Goal: Task Accomplishment & Management: Use online tool/utility

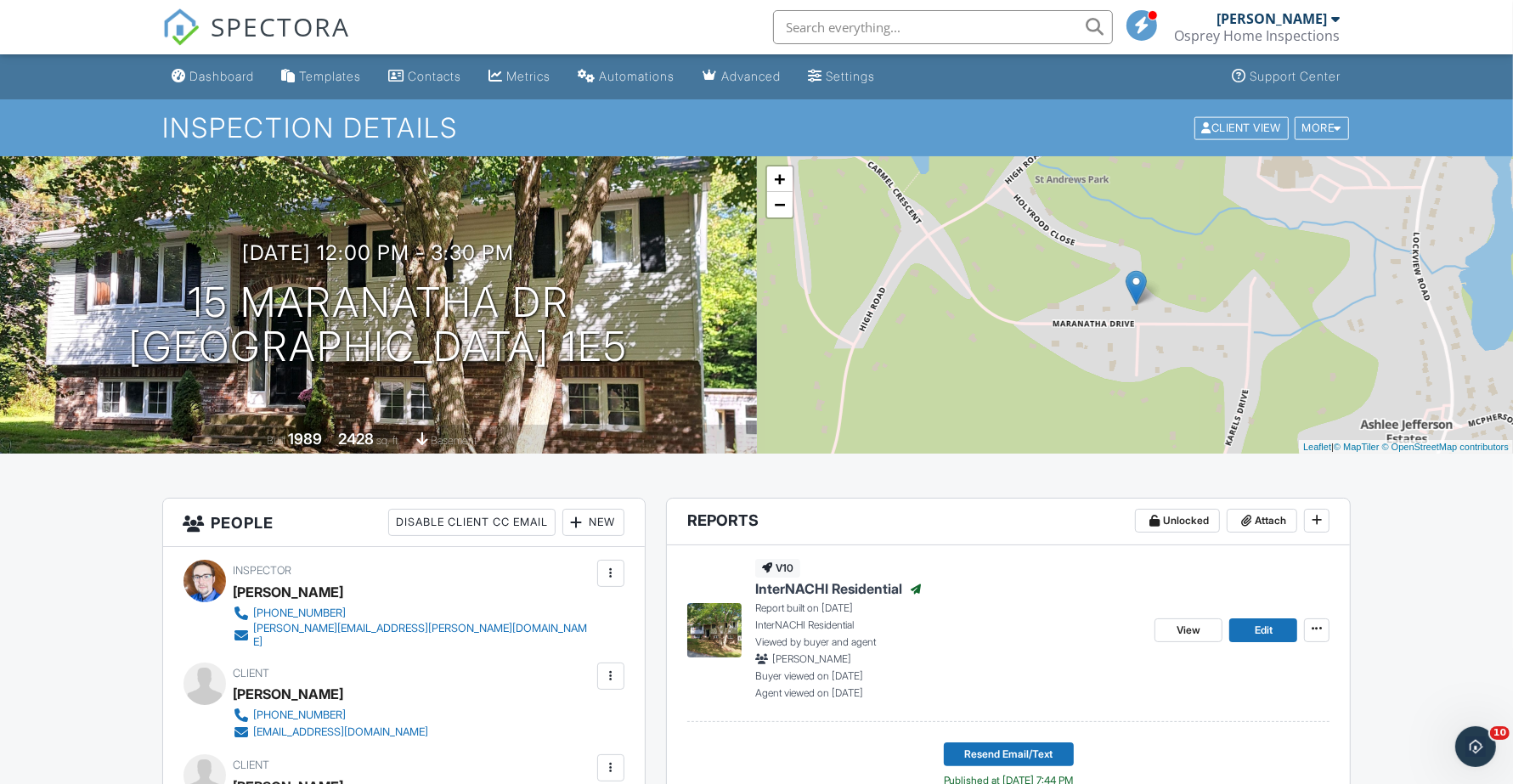
click at [218, 77] on div "Dashboard" at bounding box center [222, 76] width 64 height 14
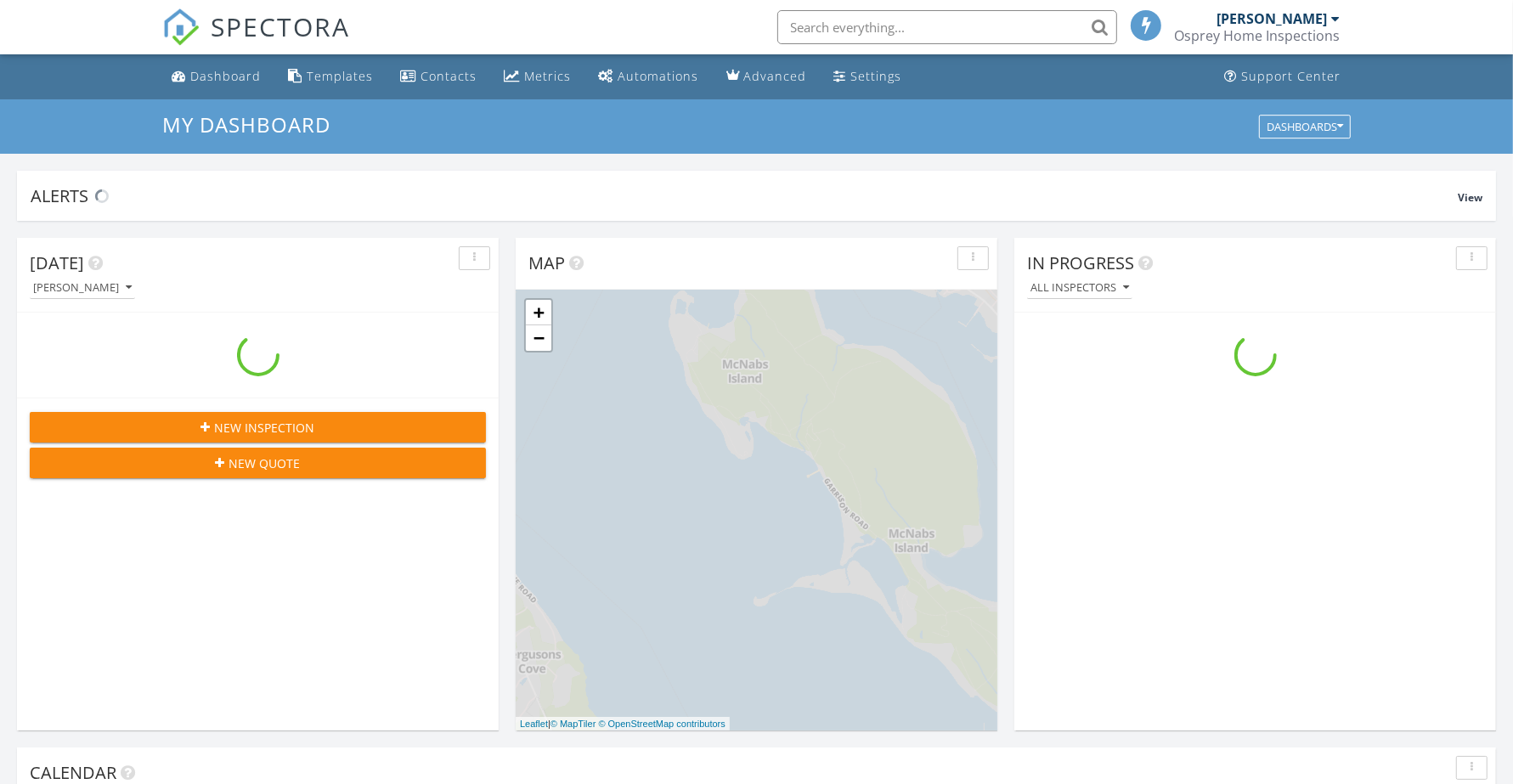
scroll to position [1578, 1546]
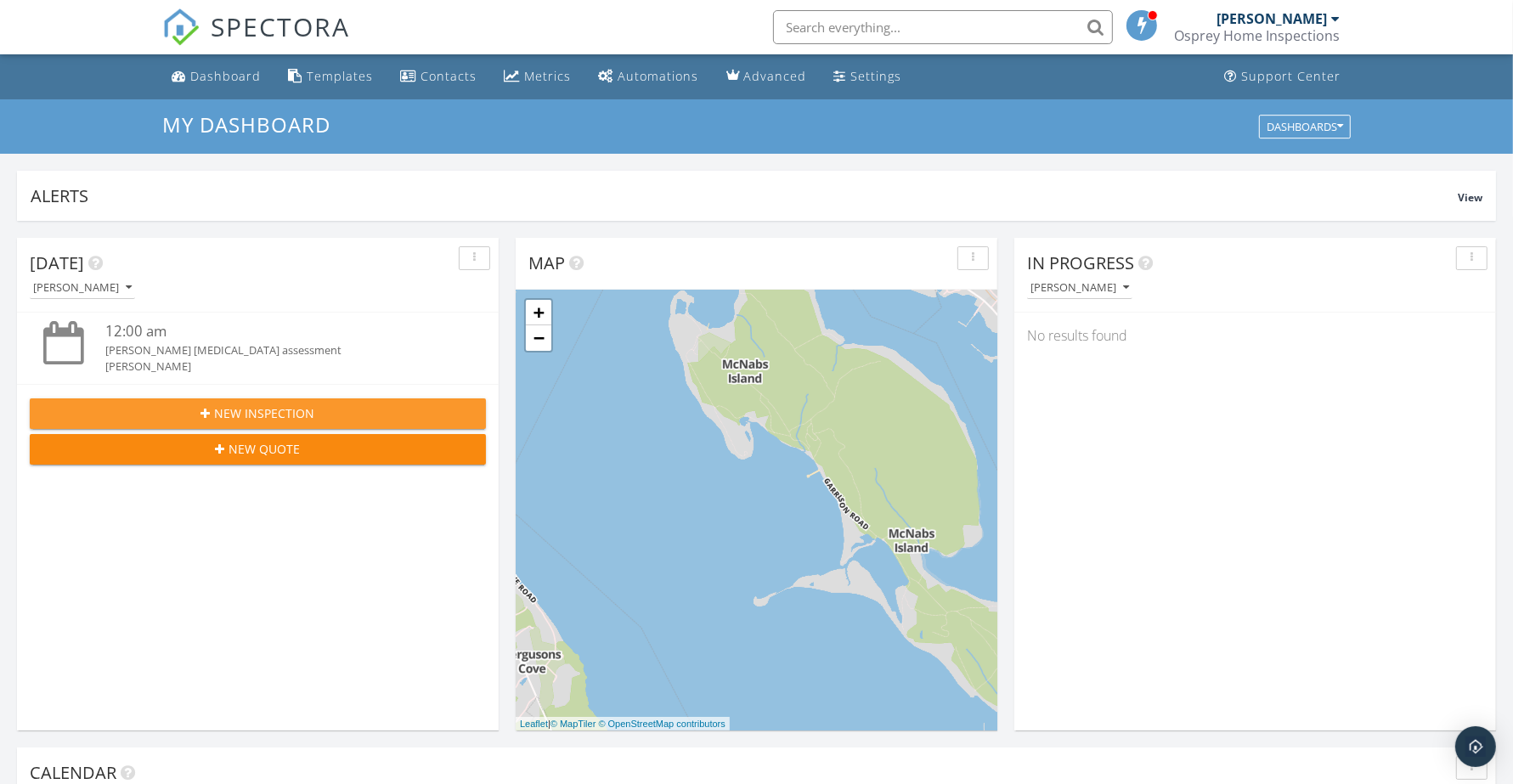
click at [255, 410] on span "New Inspection" at bounding box center [264, 413] width 100 height 18
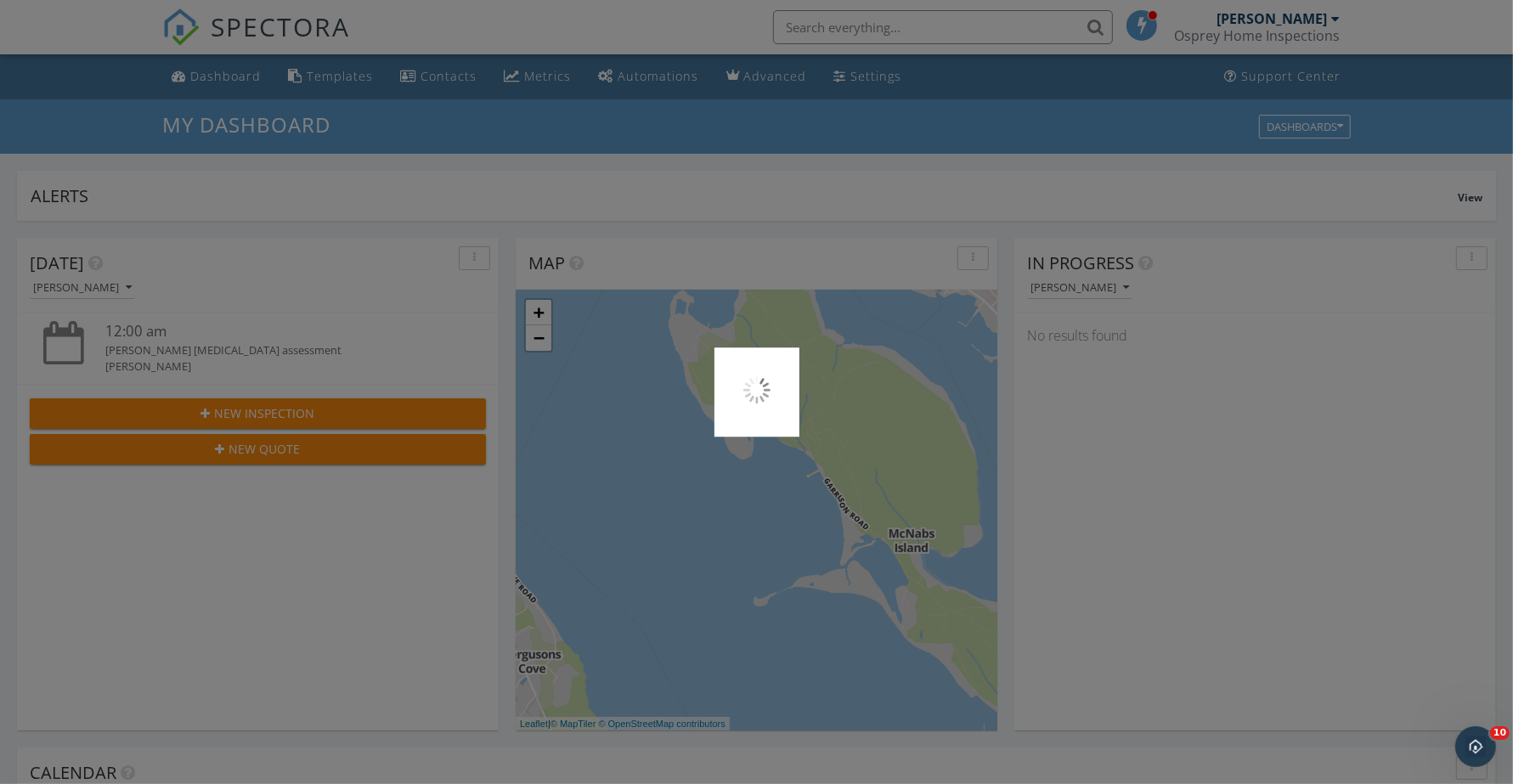
scroll to position [0, 0]
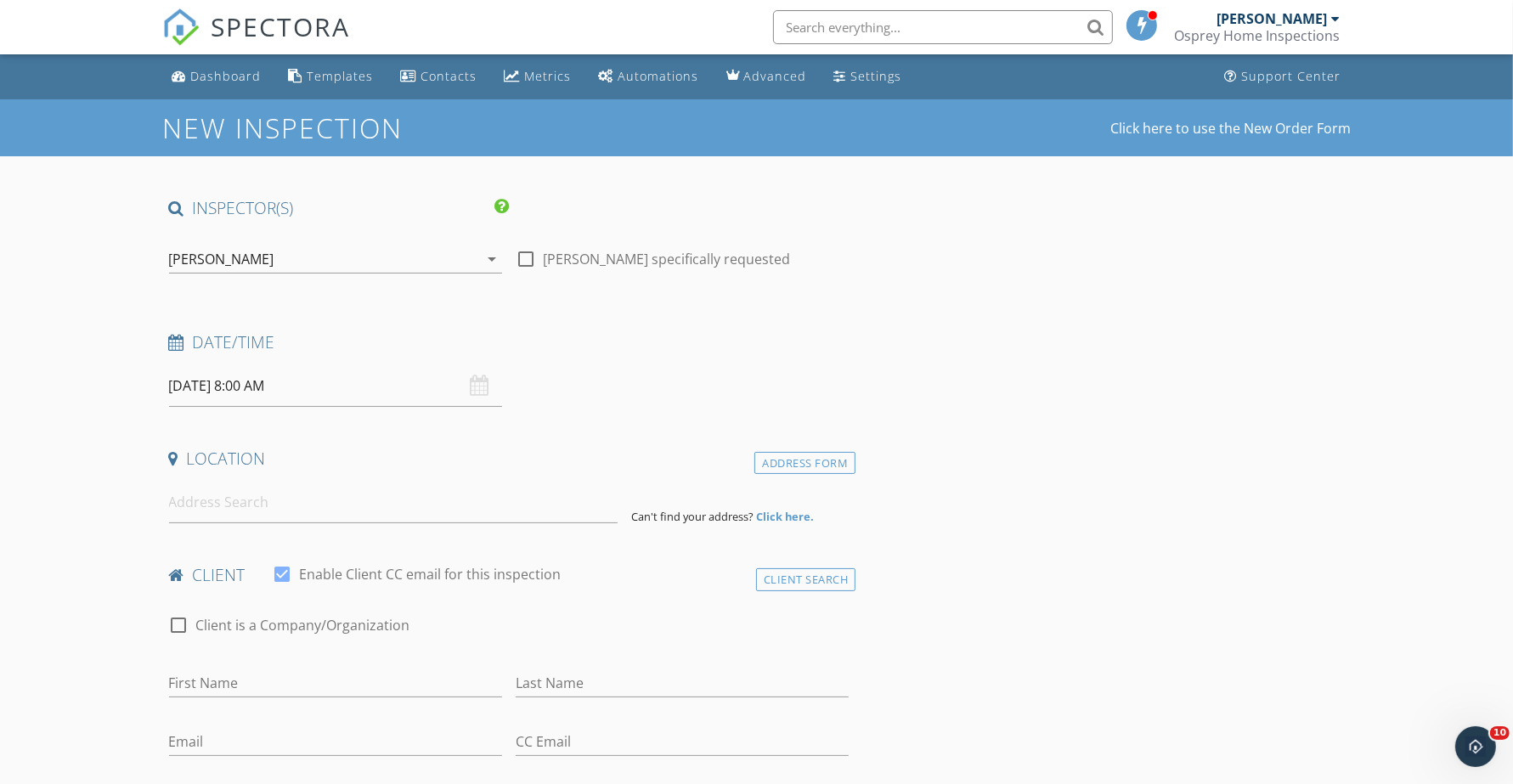
click at [331, 387] on input "09/30/2025 8:00 AM" at bounding box center [335, 386] width 333 height 41
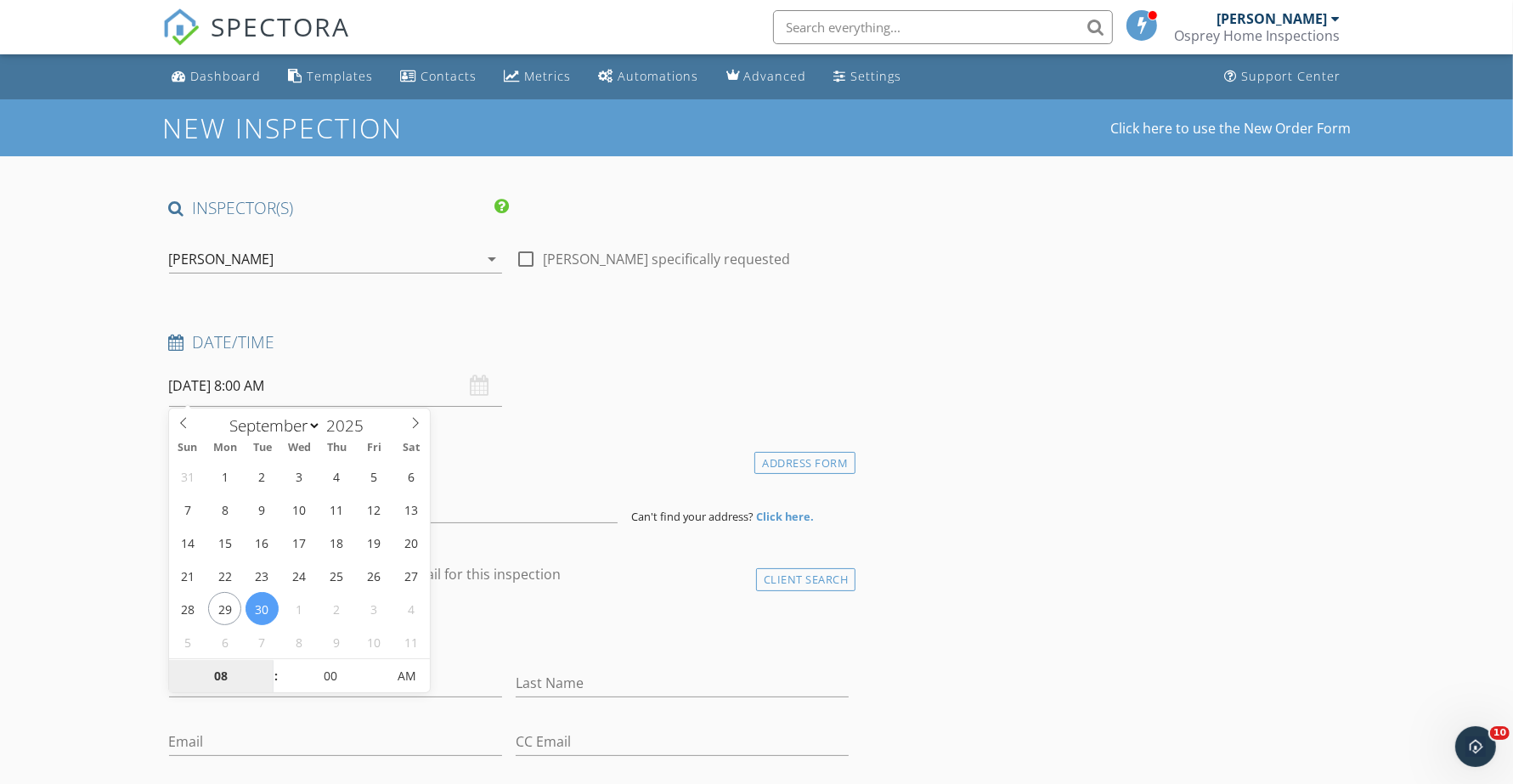
select select "9"
type input "10/03/2025 8:00 AM"
type input "09"
type input "10/03/2025 9:00 AM"
click at [269, 669] on span at bounding box center [267, 667] width 11 height 17
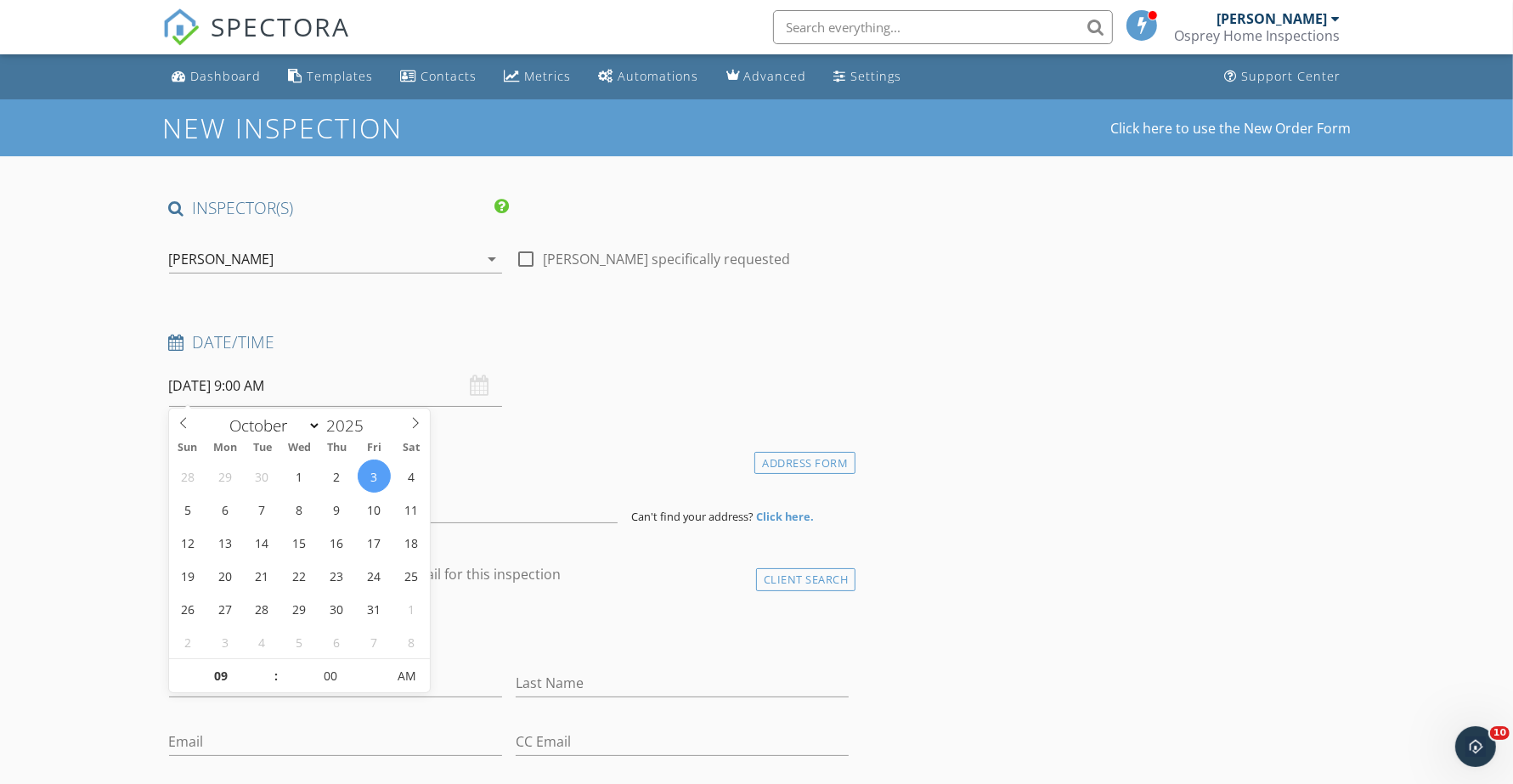
type input "10"
type input "10/03/2025 10:00 AM"
click at [269, 669] on span at bounding box center [267, 667] width 11 height 17
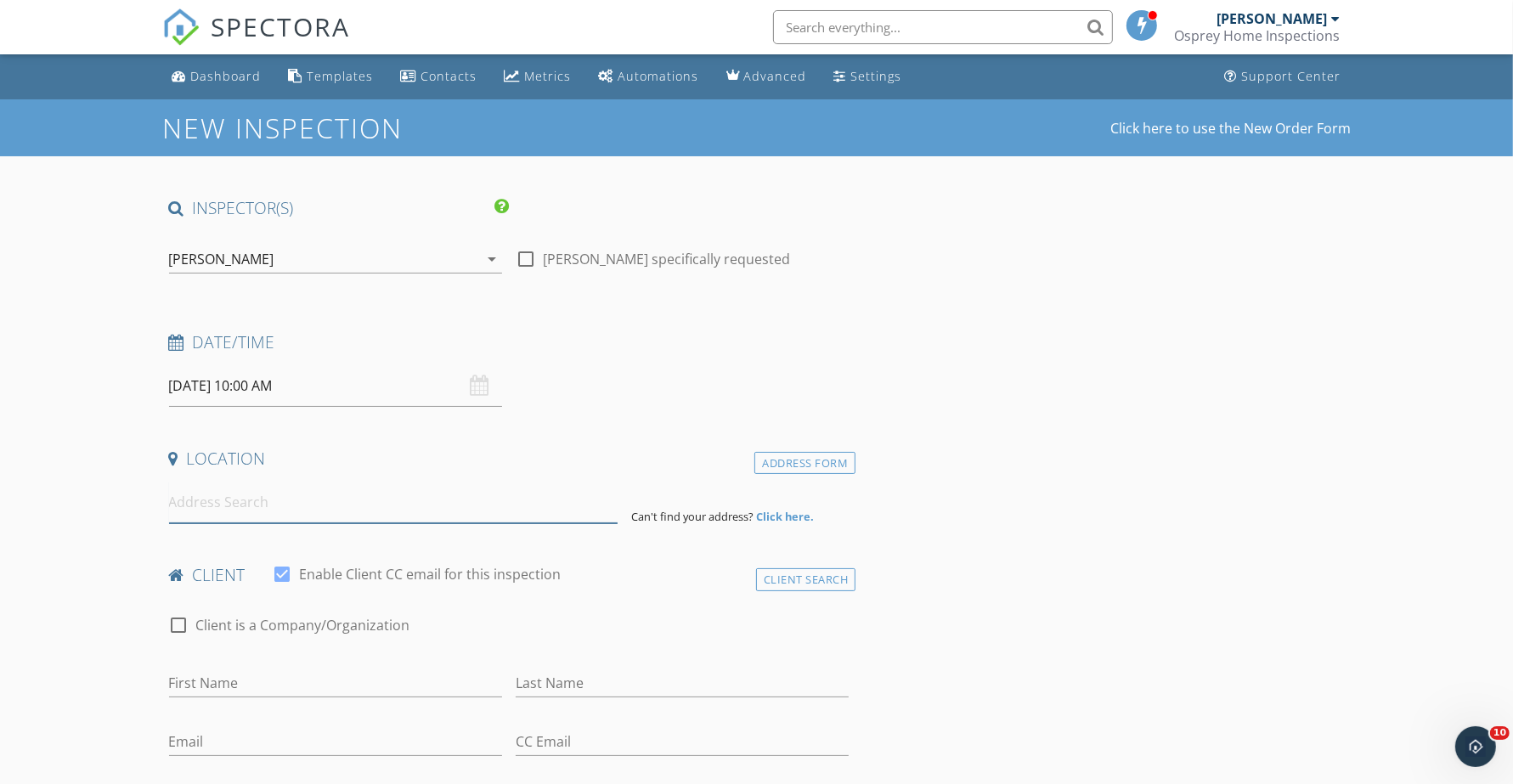
click at [282, 506] on input at bounding box center [393, 501] width 449 height 41
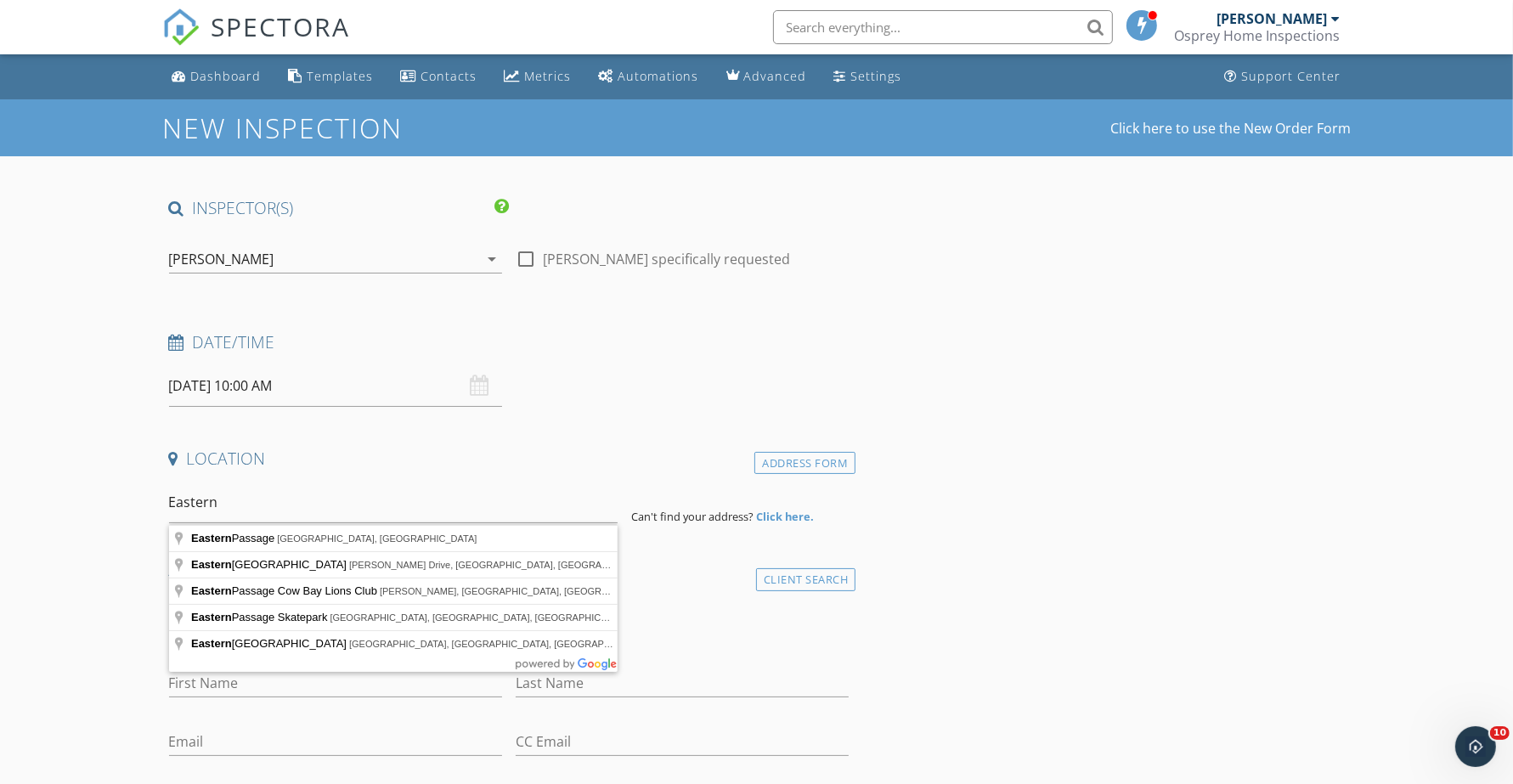
type input "Eastern Passage, Nova Scotia, Canada"
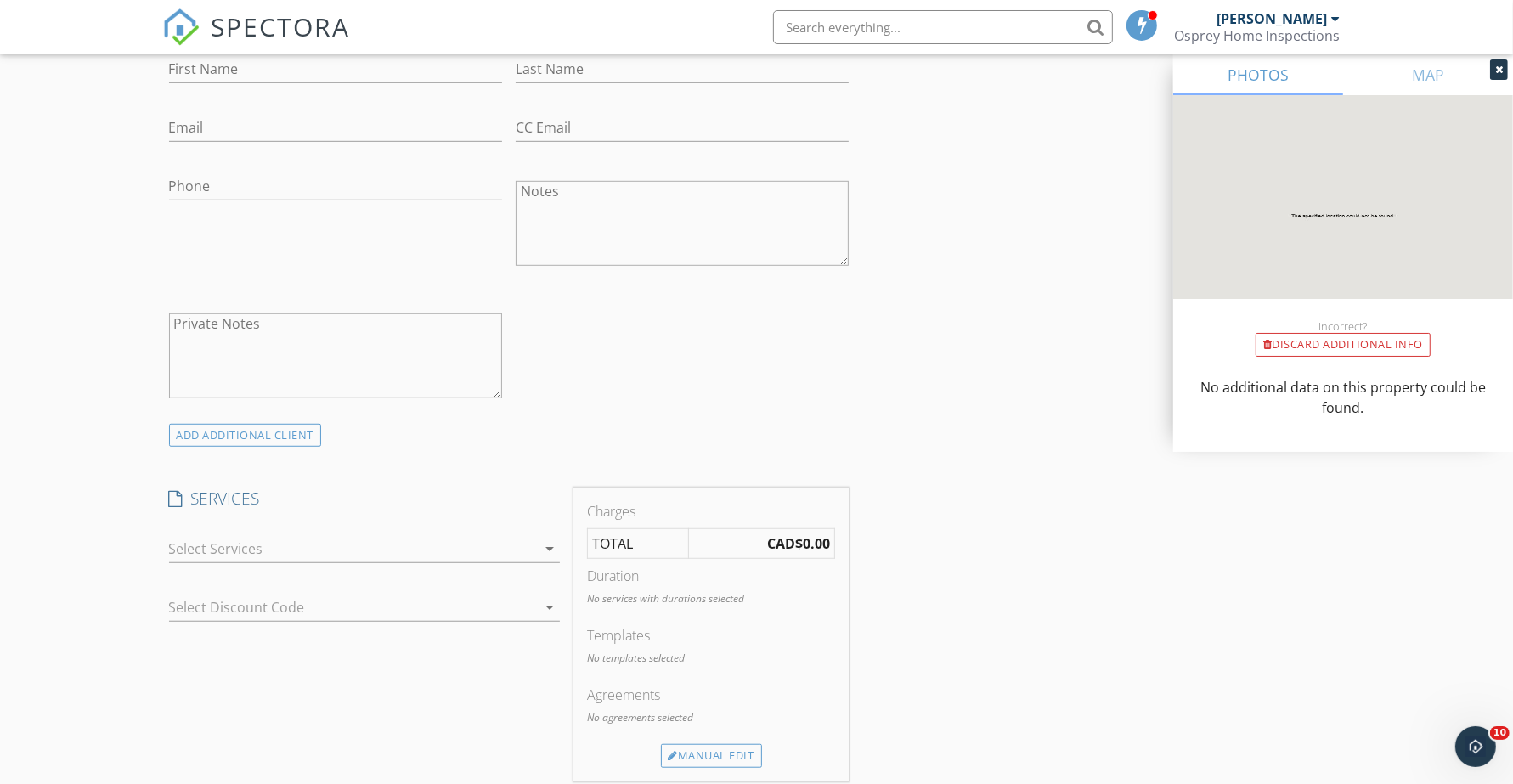
scroll to position [1061, 0]
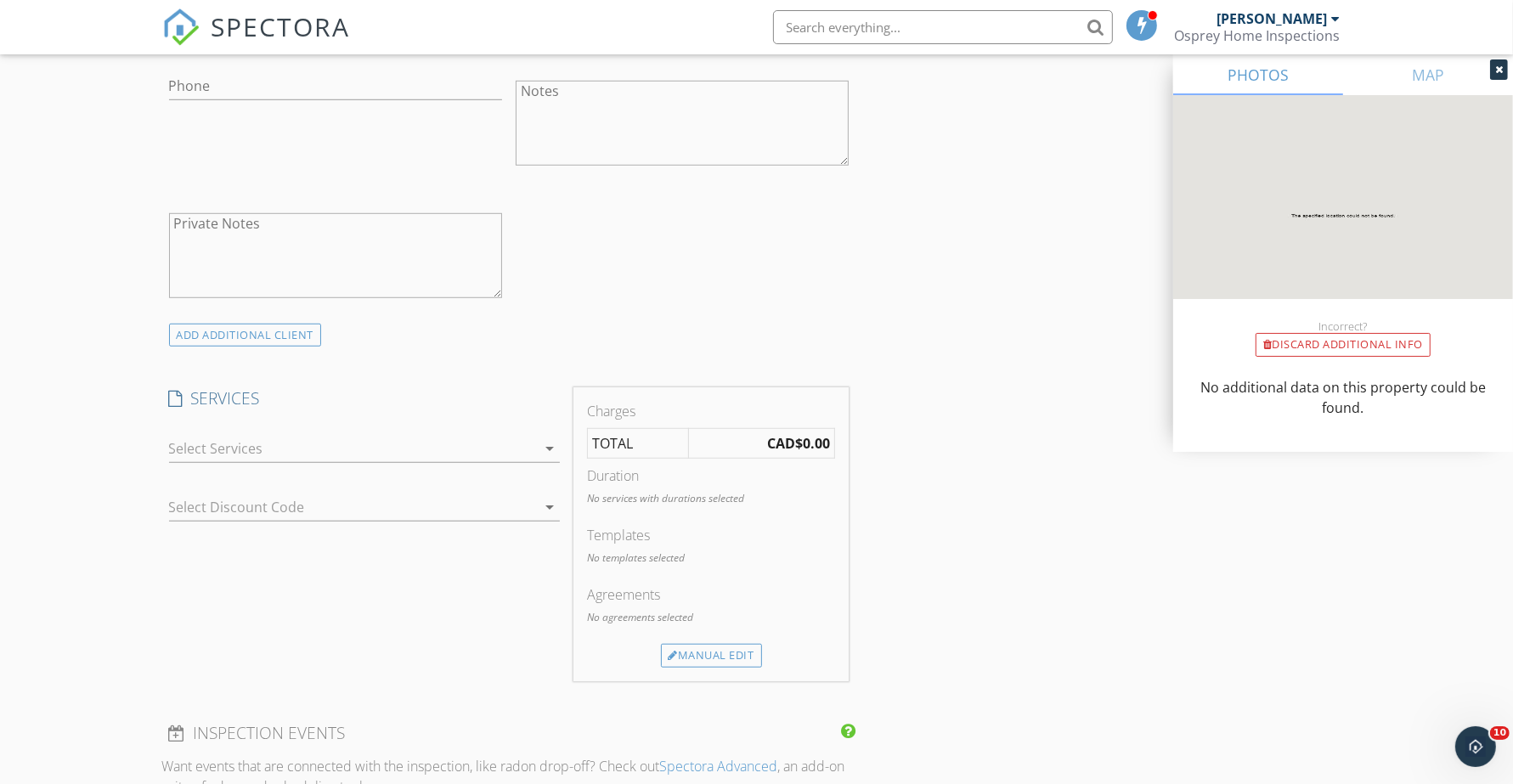
click at [263, 455] on div at bounding box center [352, 448] width 367 height 27
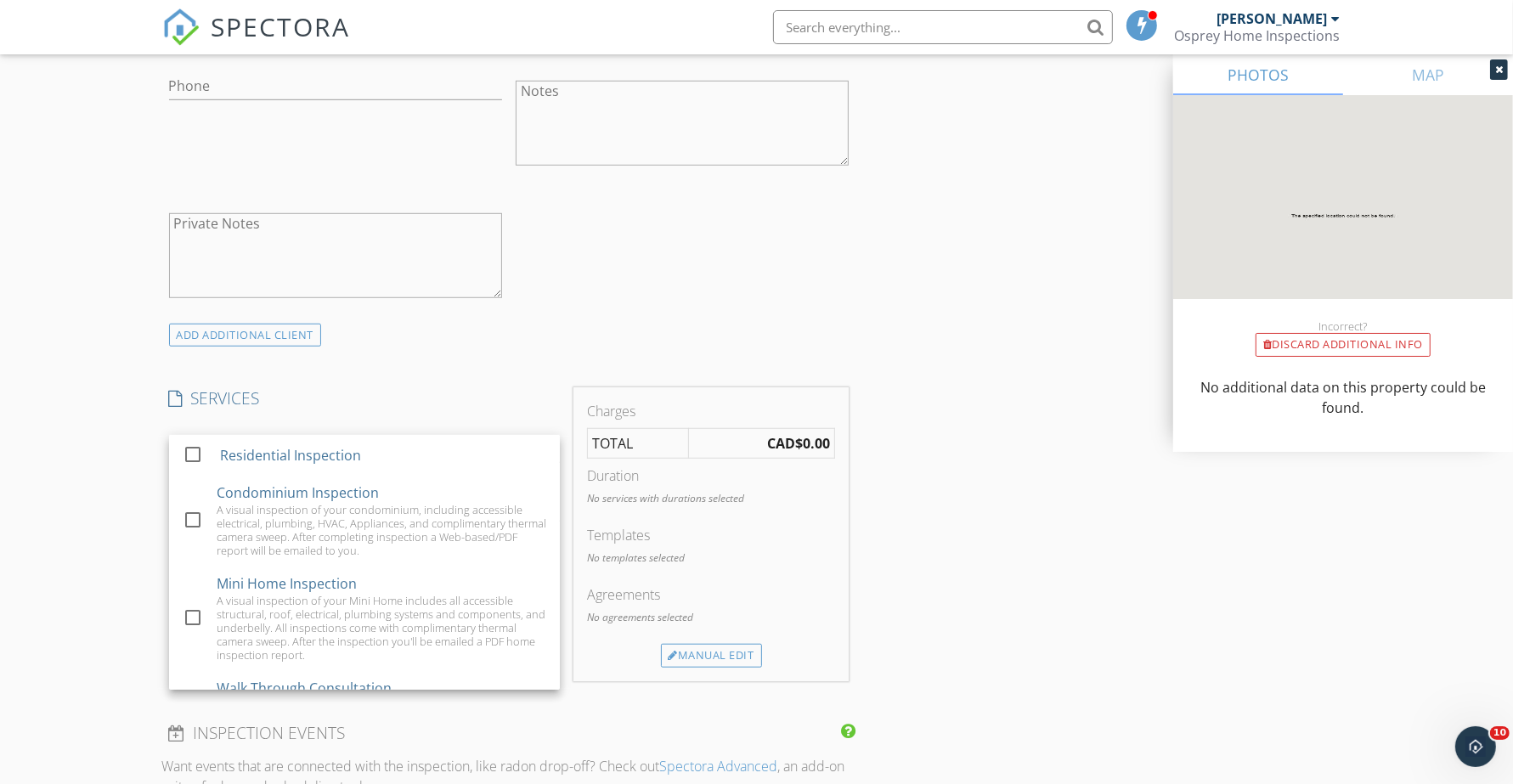
click at [122, 459] on div "New Inspection Click here to use the New Order Form INSPECTOR(S) check_box Bren…" at bounding box center [756, 499] width 1513 height 2922
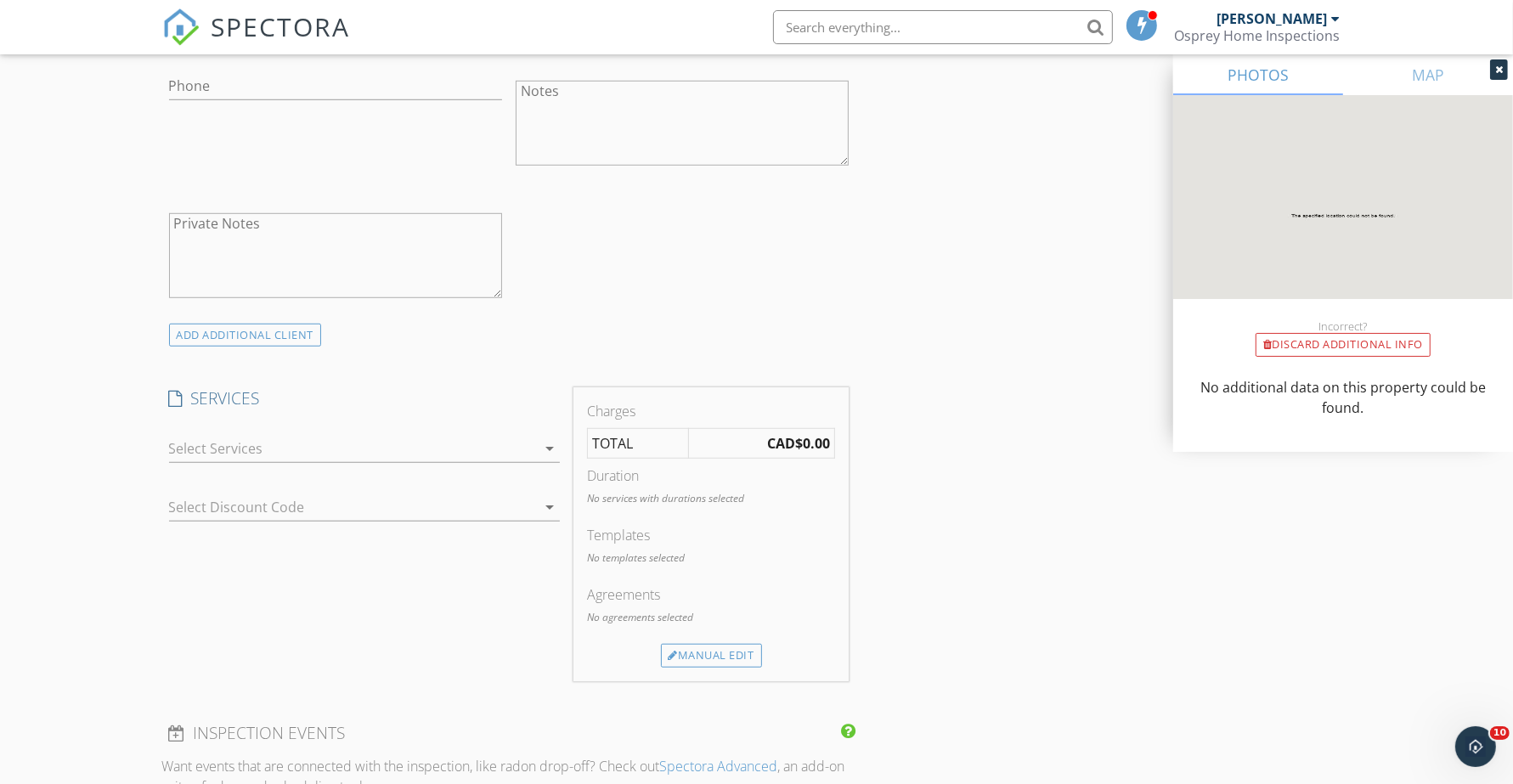
click at [204, 443] on div at bounding box center [352, 448] width 367 height 27
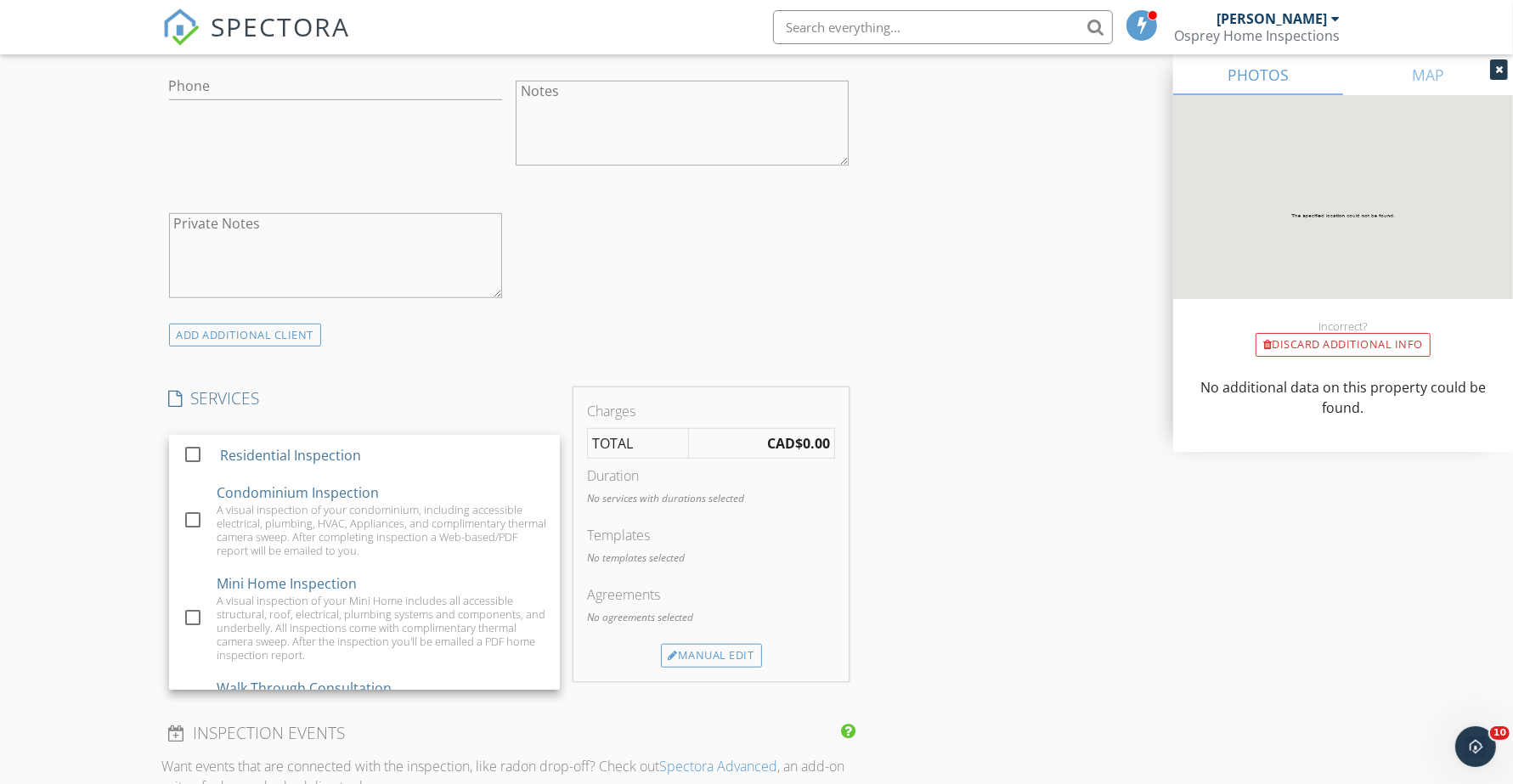
click at [125, 465] on div "New Inspection Click here to use the New Order Form INSPECTOR(S) check_box Bren…" at bounding box center [756, 499] width 1513 height 2922
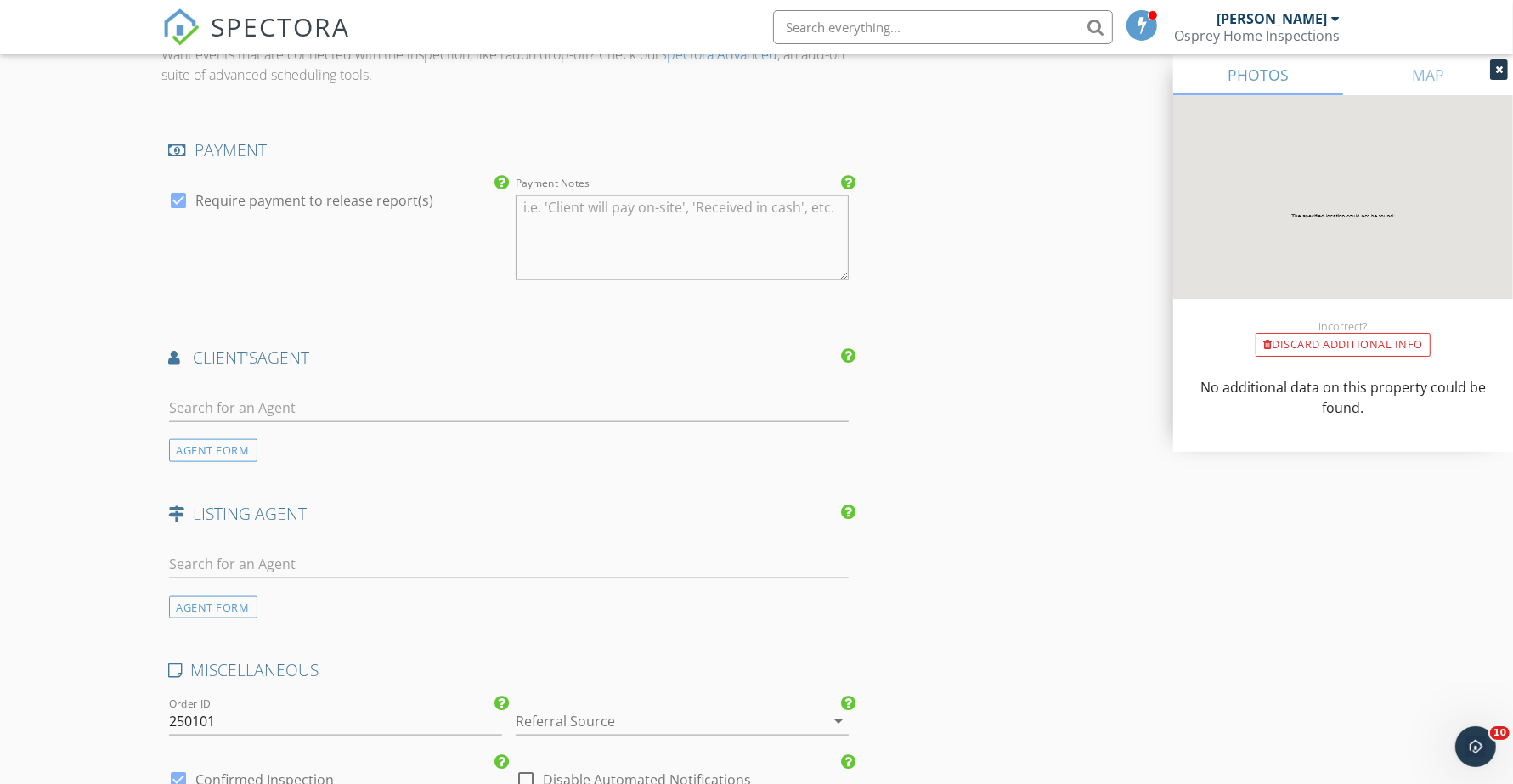
scroll to position [1805, 0]
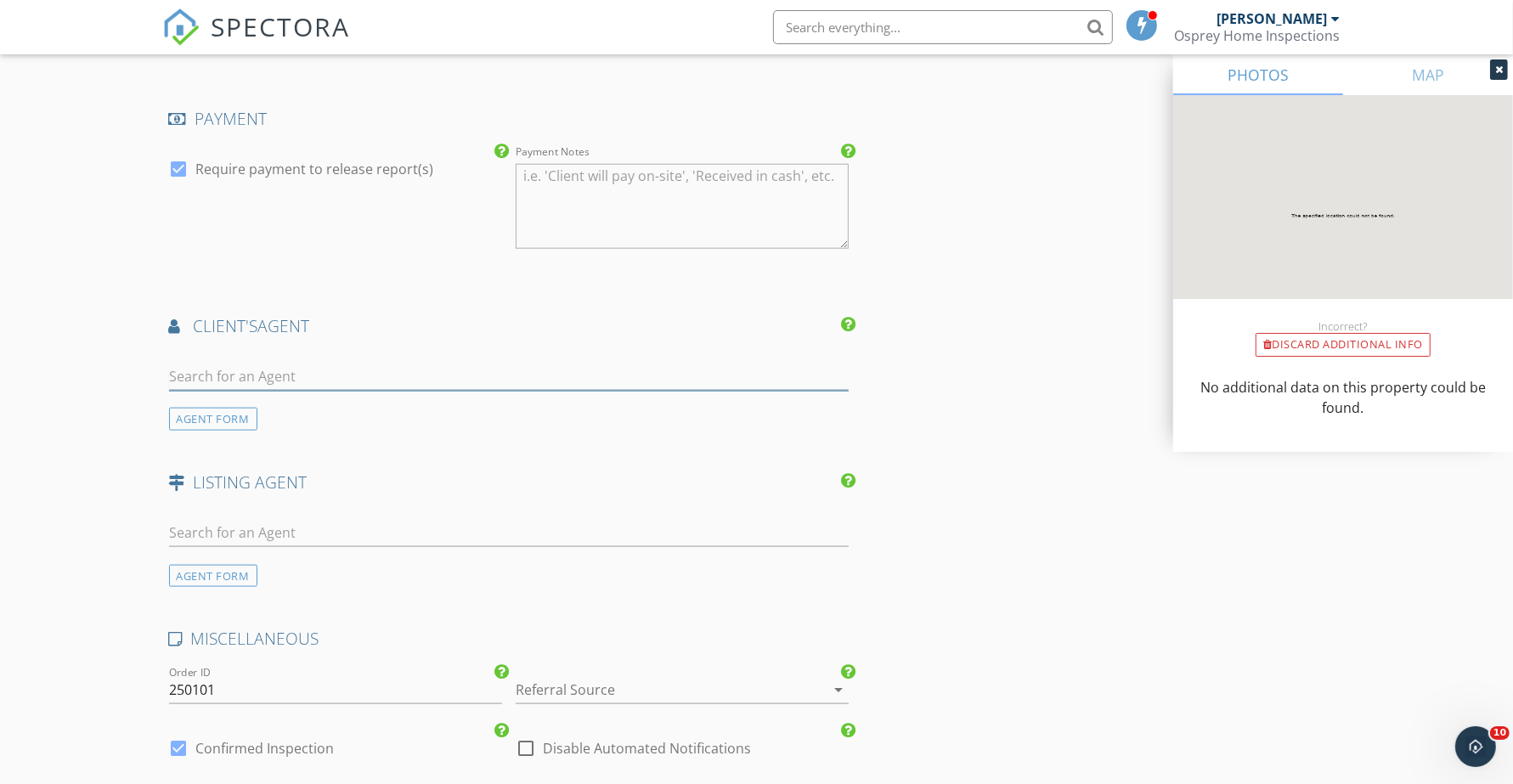
click at [280, 378] on input "text" at bounding box center [509, 377] width 680 height 28
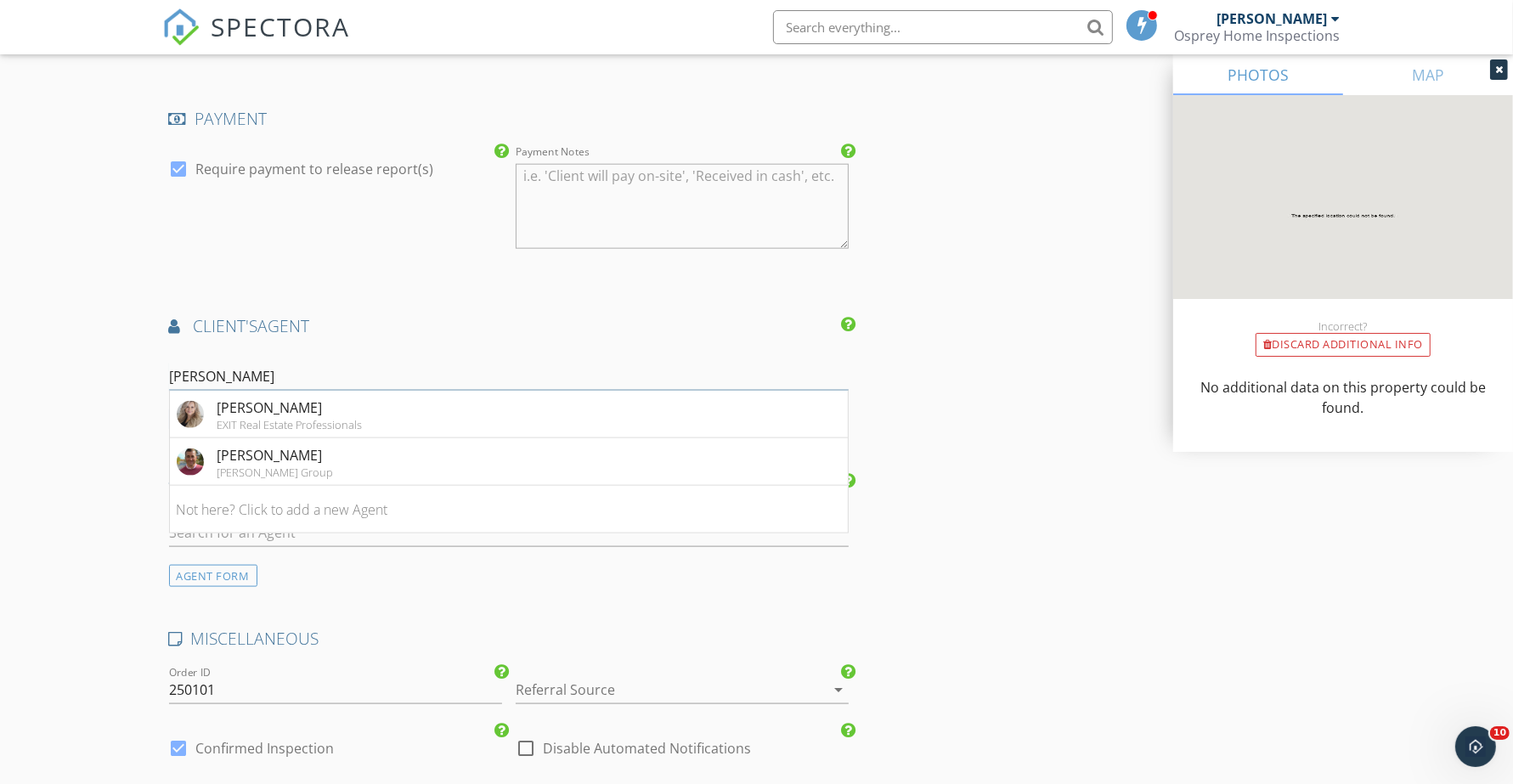
type input "Glen"
click at [261, 461] on div "Glen Cluett" at bounding box center [276, 455] width 117 height 20
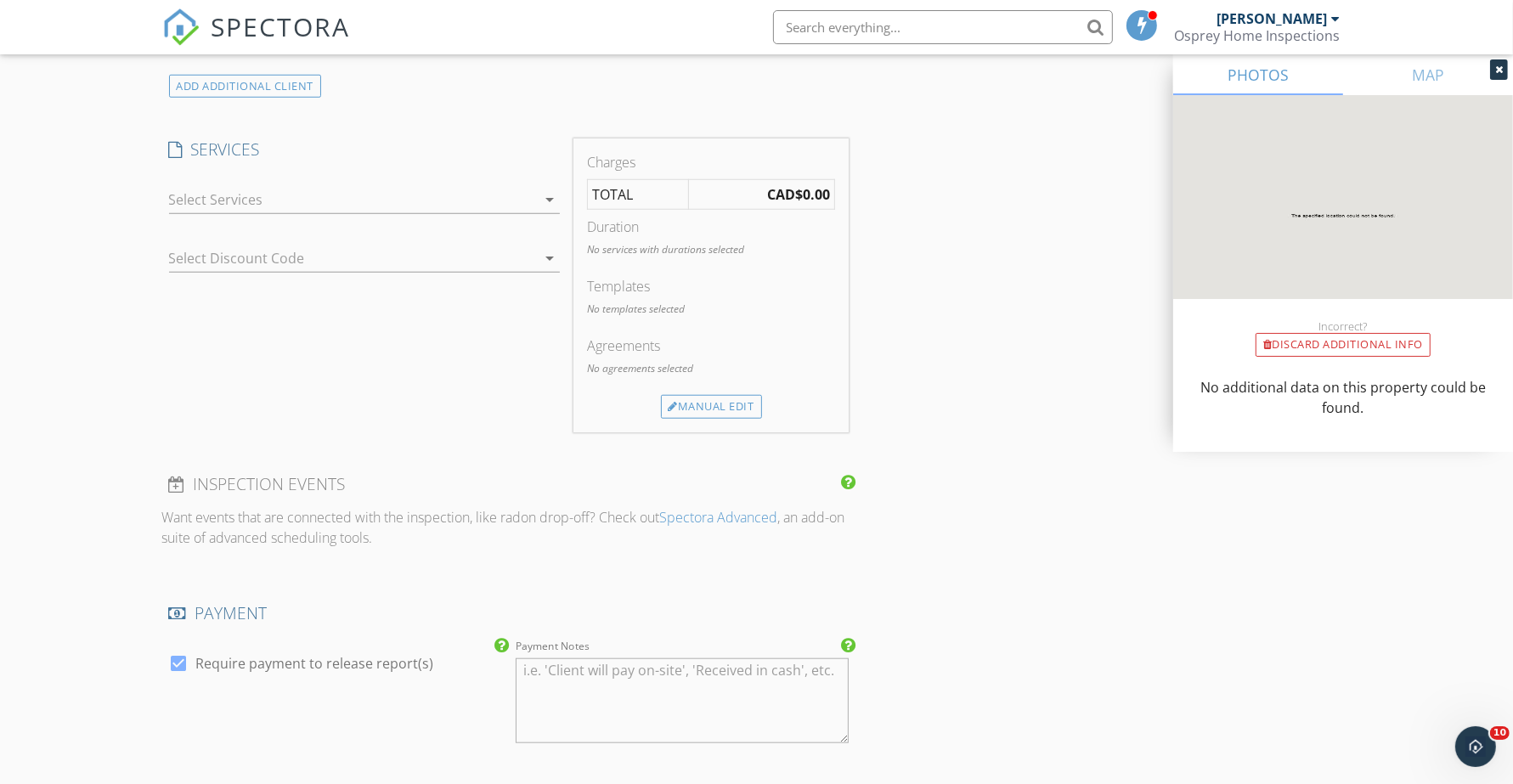
scroll to position [1167, 0]
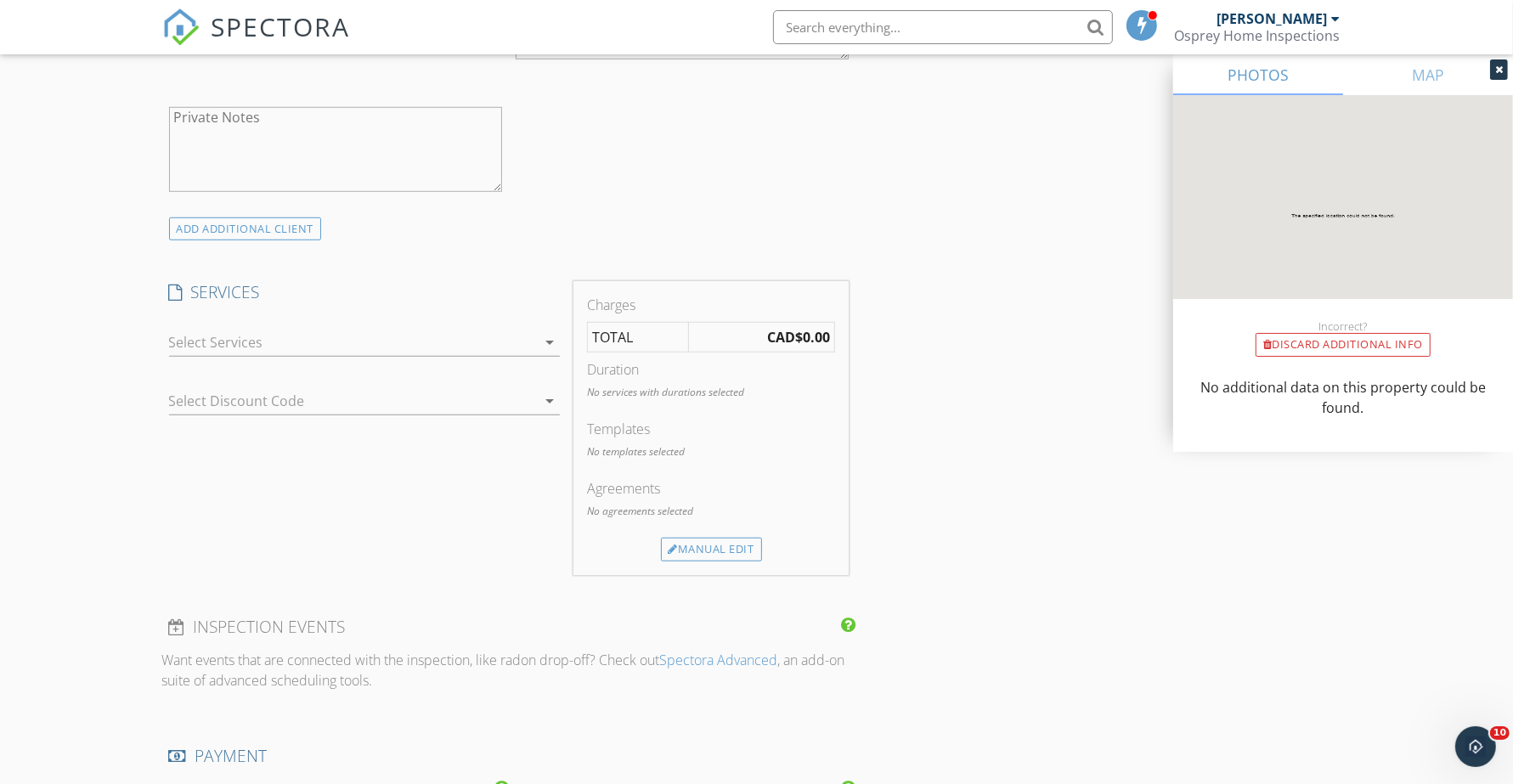
click at [296, 348] on div at bounding box center [352, 342] width 367 height 27
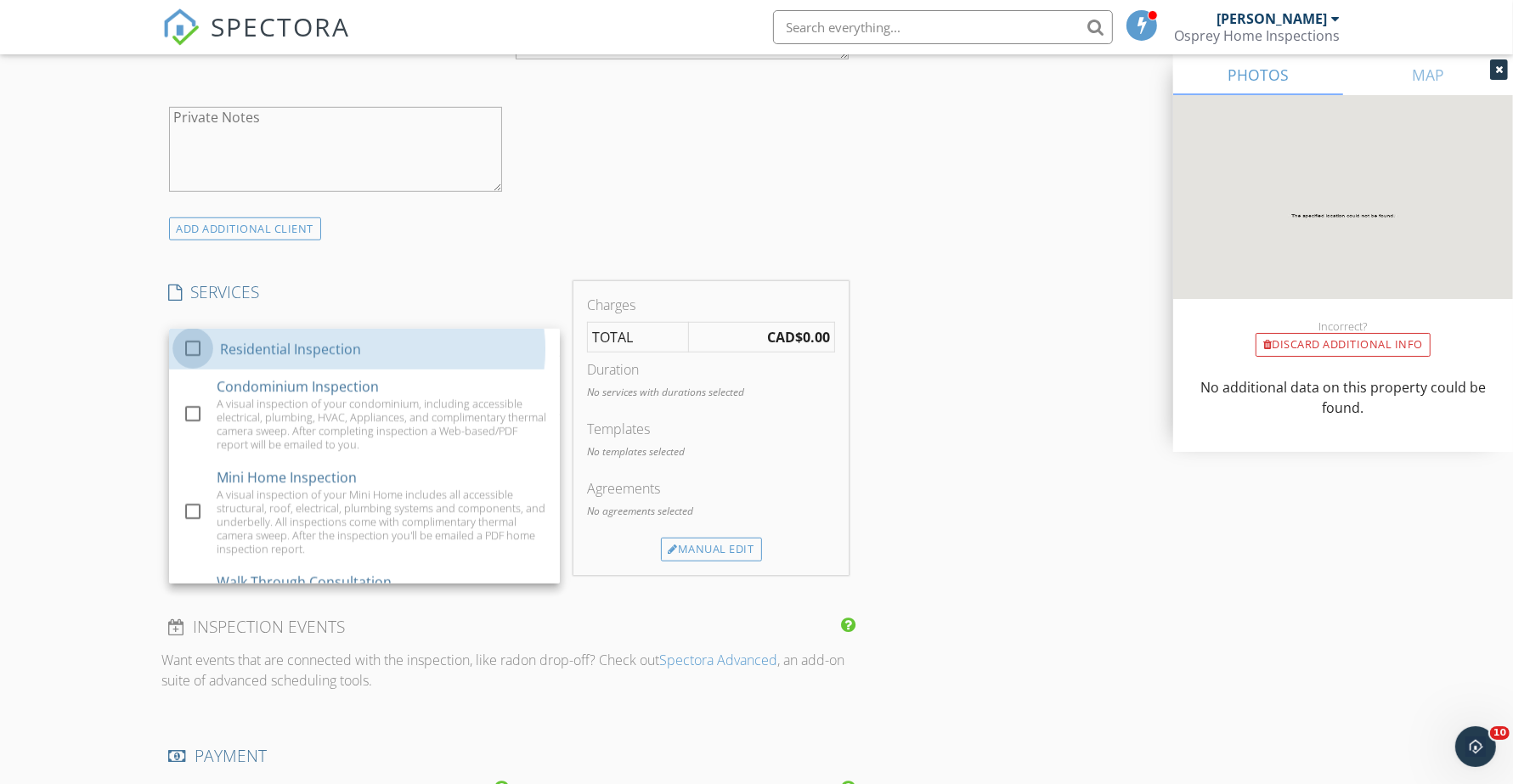
click at [188, 346] on div at bounding box center [193, 348] width 29 height 29
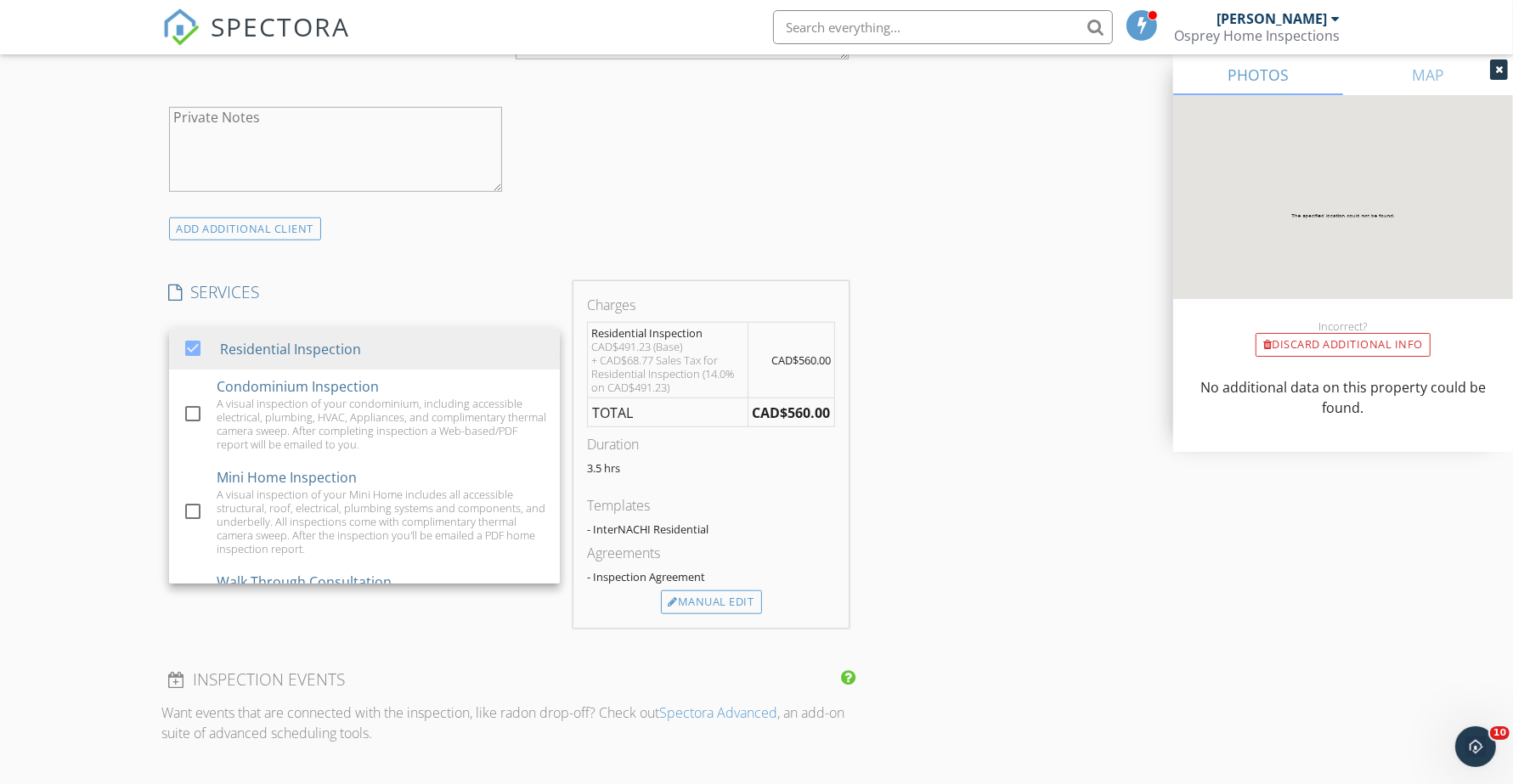
click at [124, 370] on div "New Inspection Click here to use the New Order Form INSPECTOR(S) check_box Bren…" at bounding box center [756, 613] width 1513 height 3363
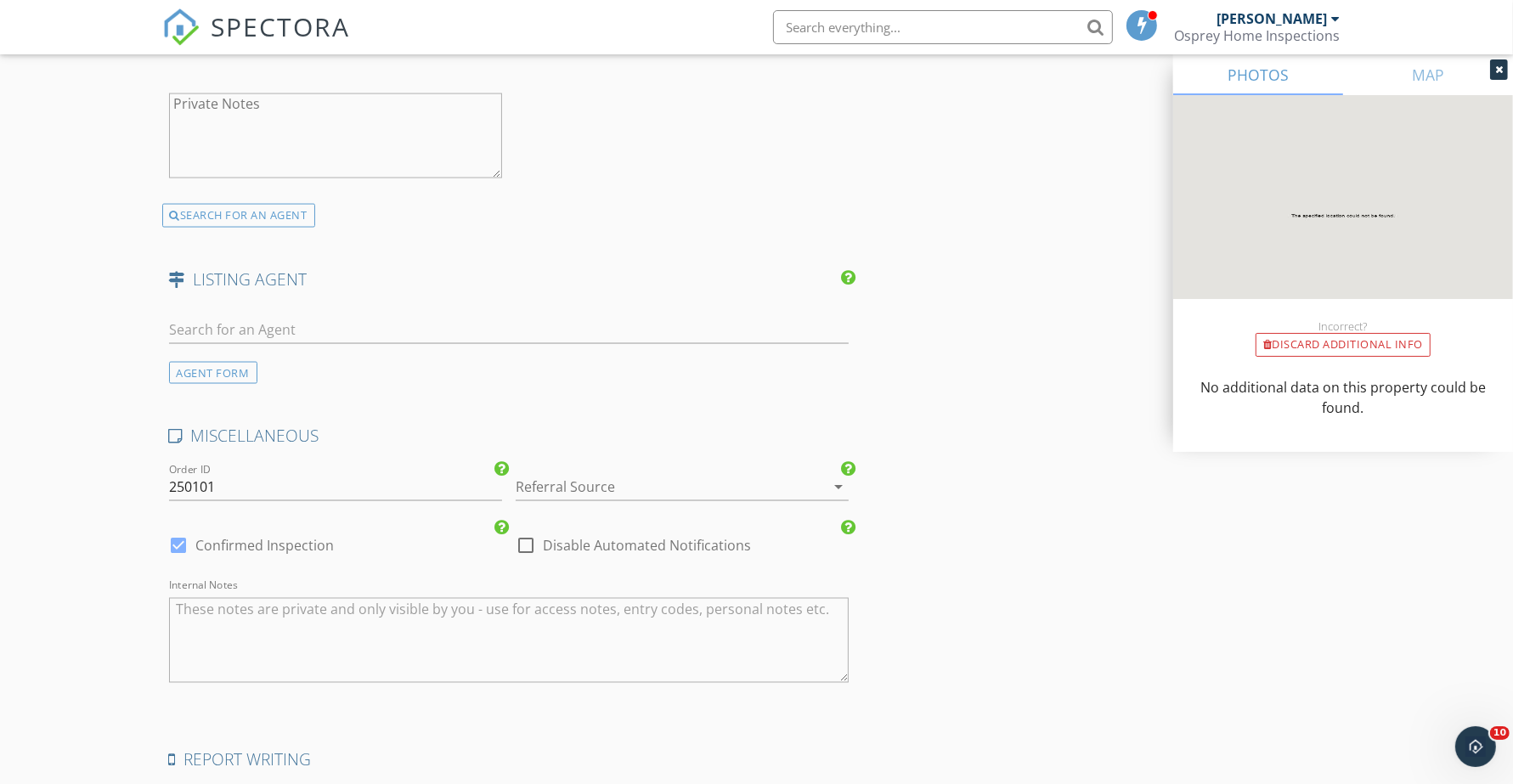
scroll to position [2573, 0]
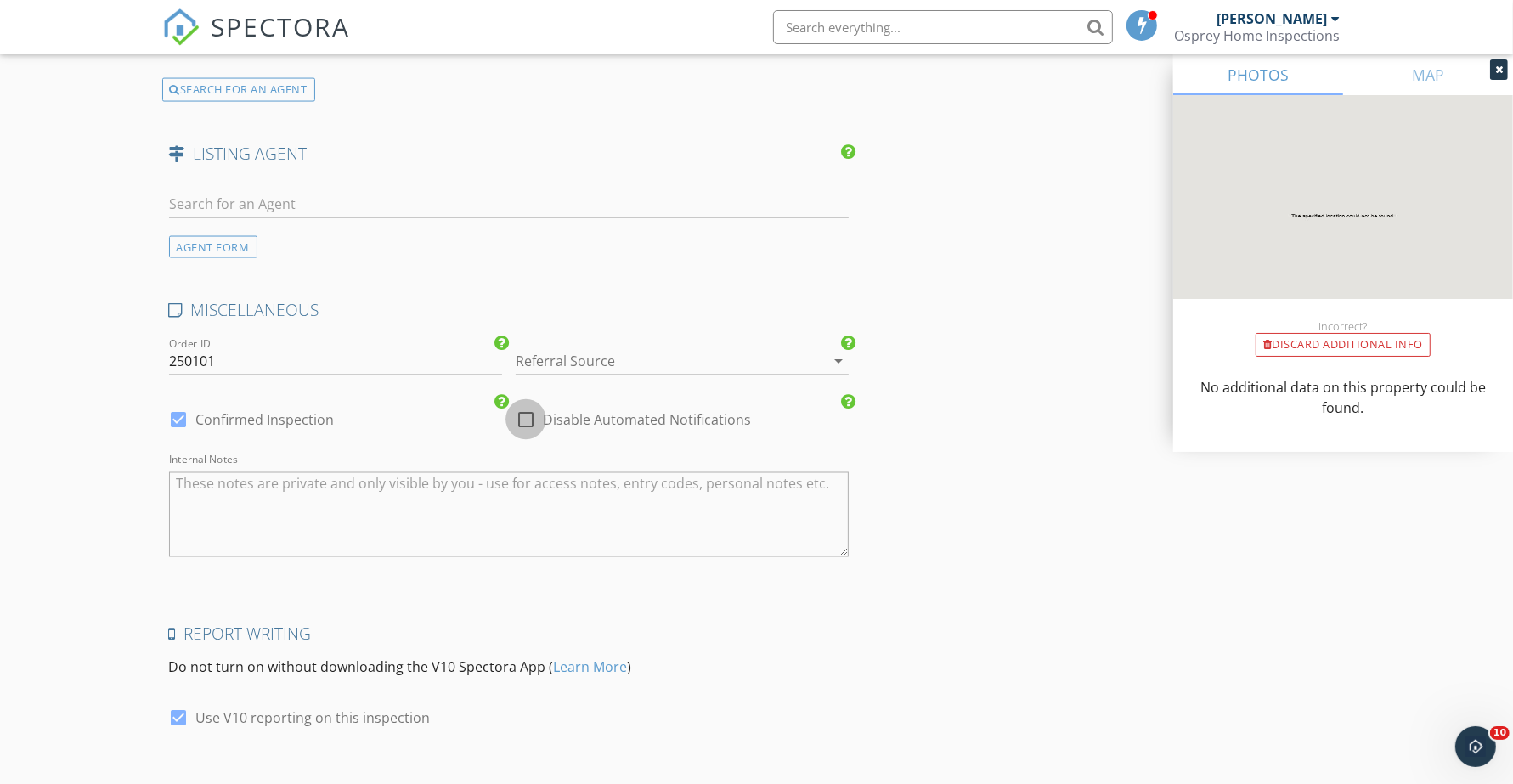
click at [521, 421] on div at bounding box center [526, 419] width 29 height 29
checkbox input "true"
click at [610, 359] on div at bounding box center [658, 360] width 285 height 27
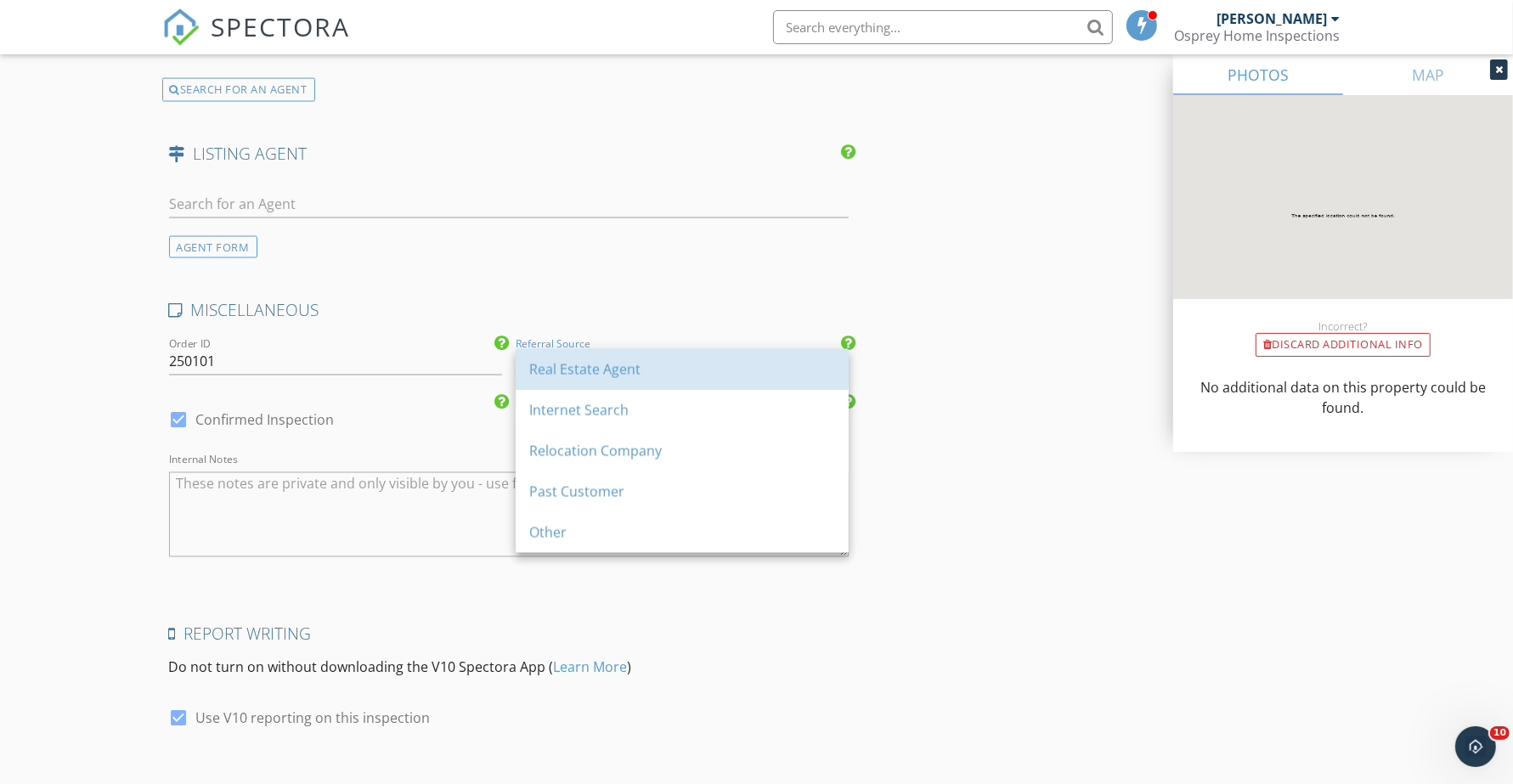
click at [600, 366] on div "Real Estate Agent" at bounding box center [682, 369] width 306 height 20
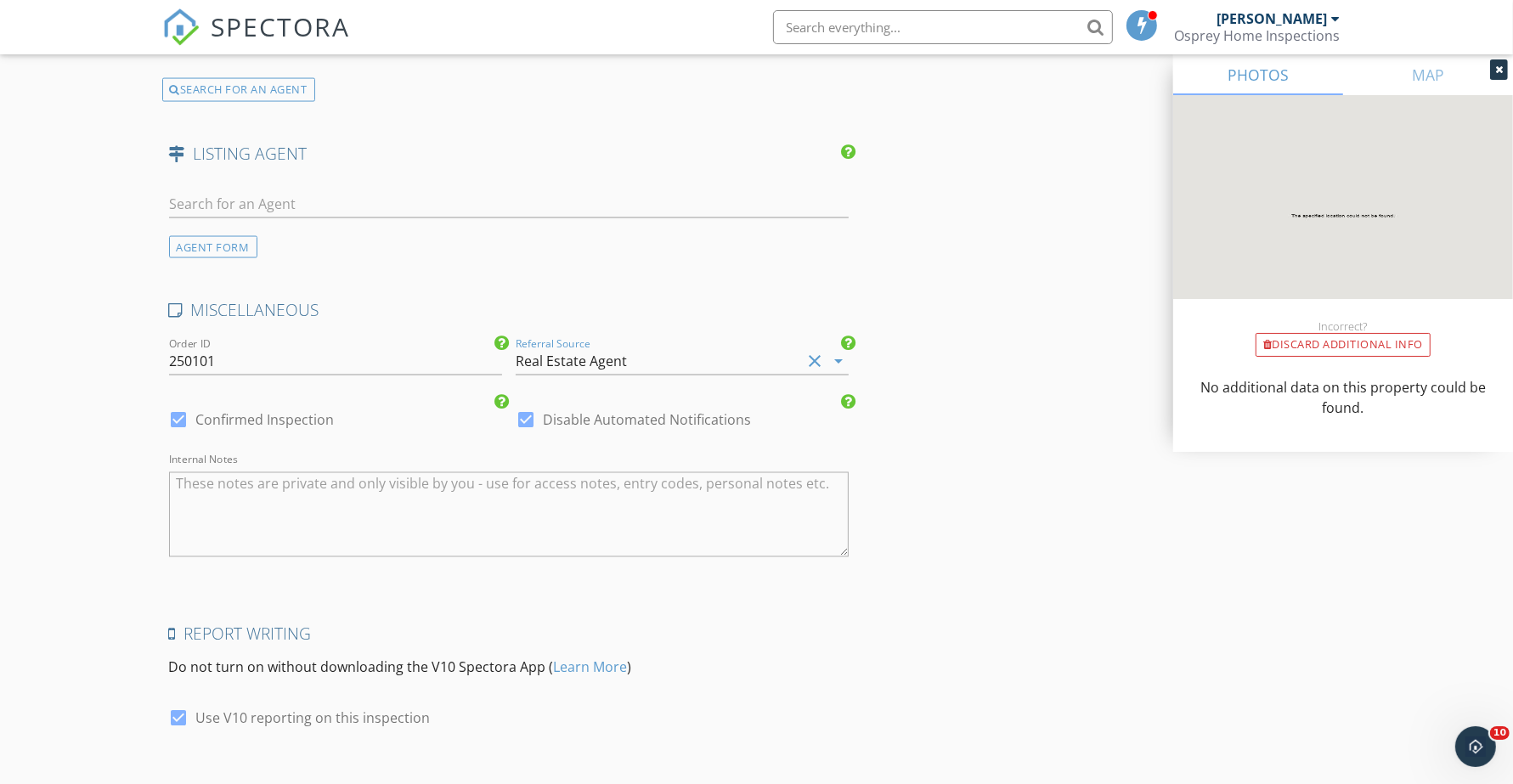
click at [490, 456] on div "Internal Notes" at bounding box center [509, 518] width 680 height 129
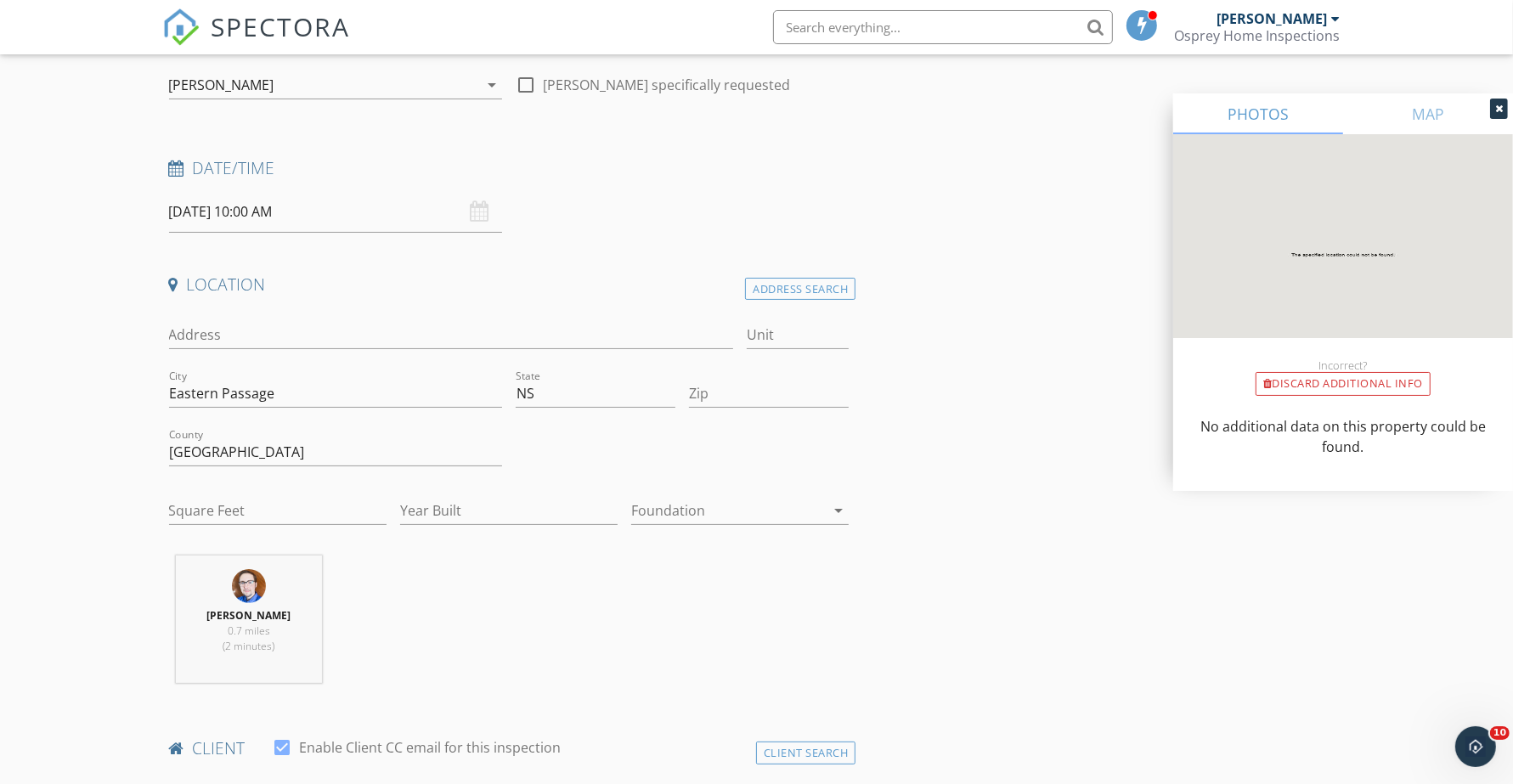
scroll to position [0, 0]
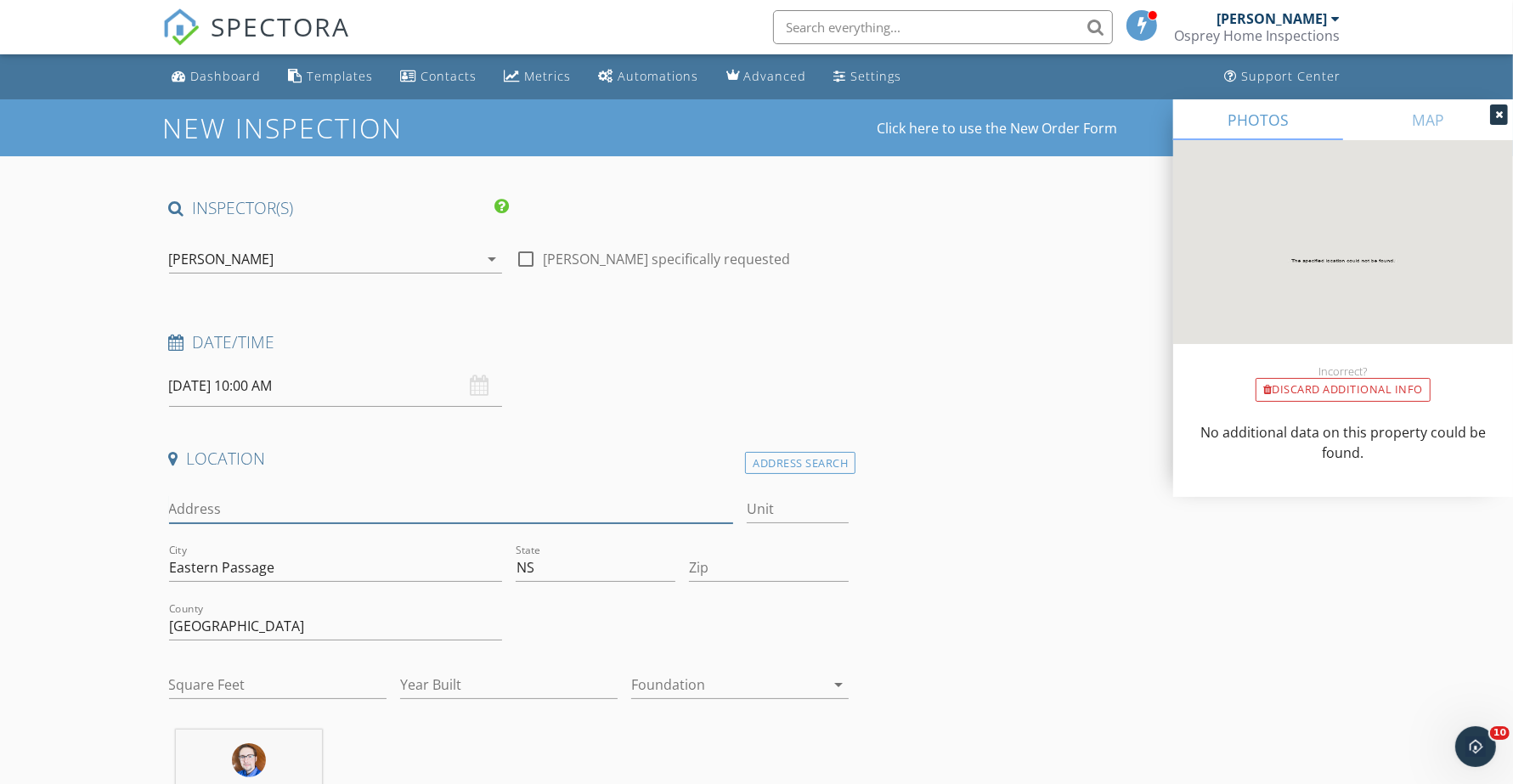
click at [218, 510] on input "Address" at bounding box center [451, 509] width 565 height 28
click at [239, 512] on input "Address" at bounding box center [451, 509] width 565 height 28
type input "9"
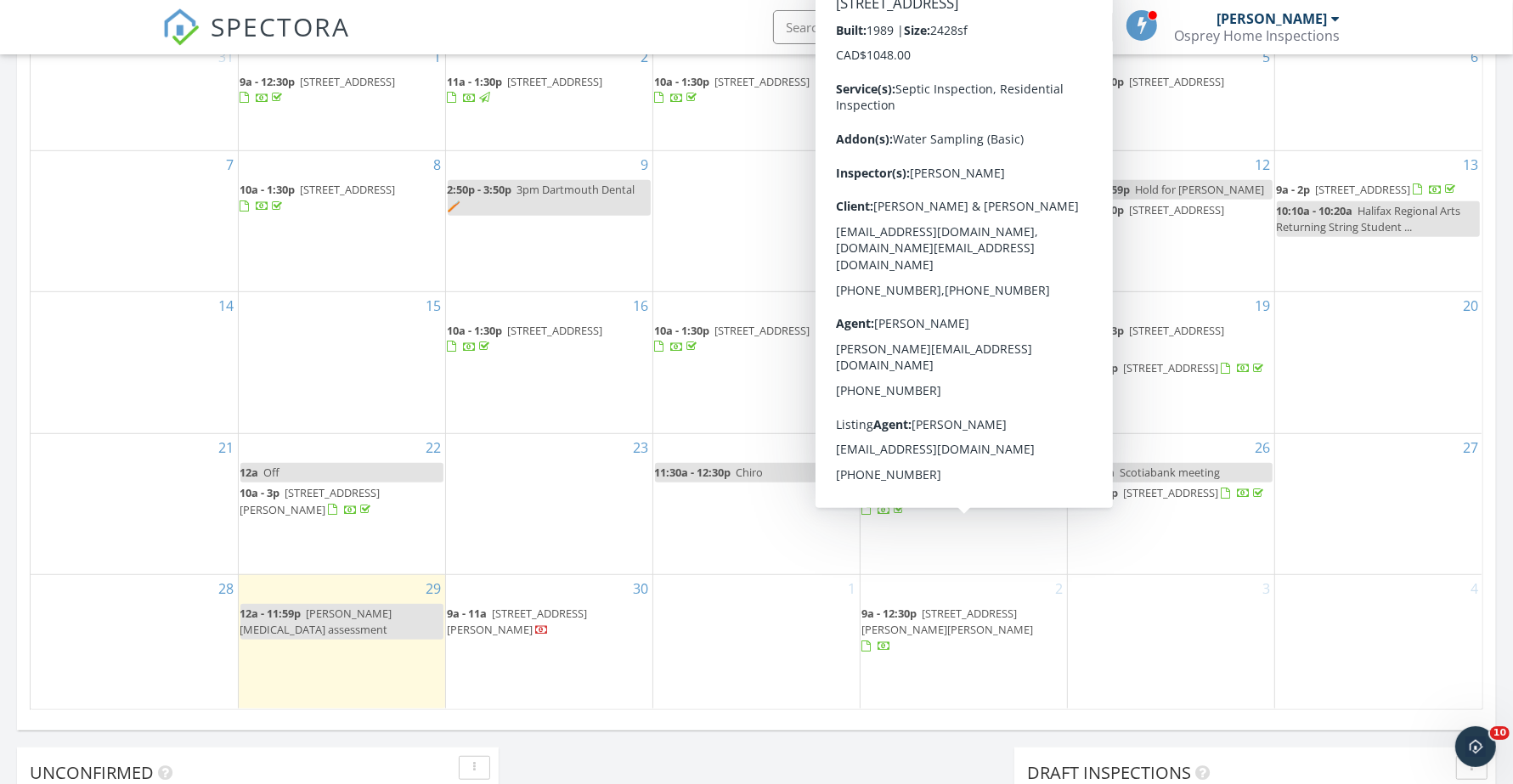
click at [1183, 669] on div "3" at bounding box center [1171, 641] width 207 height 133
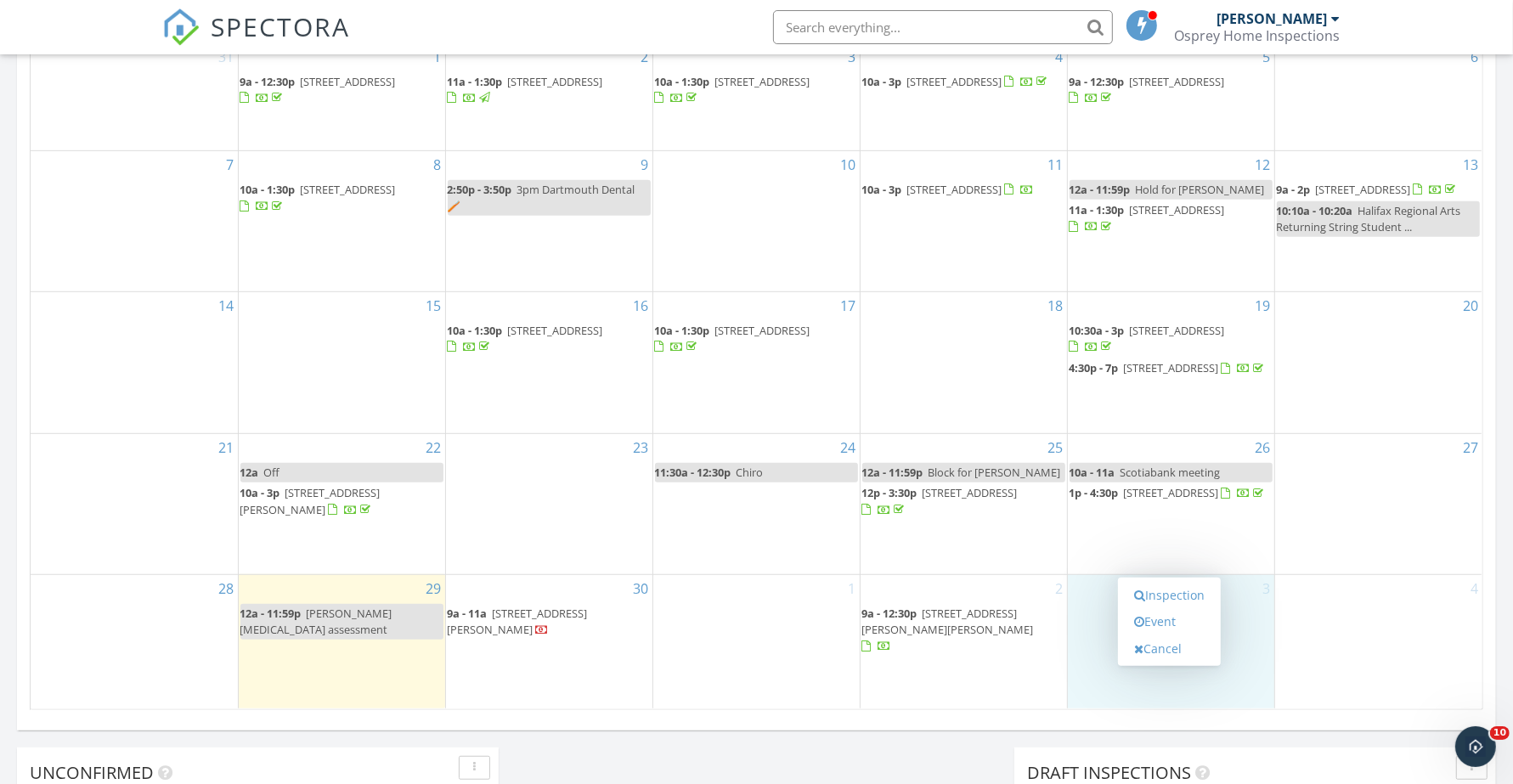
click at [1160, 620] on link "Event" at bounding box center [1169, 622] width 87 height 27
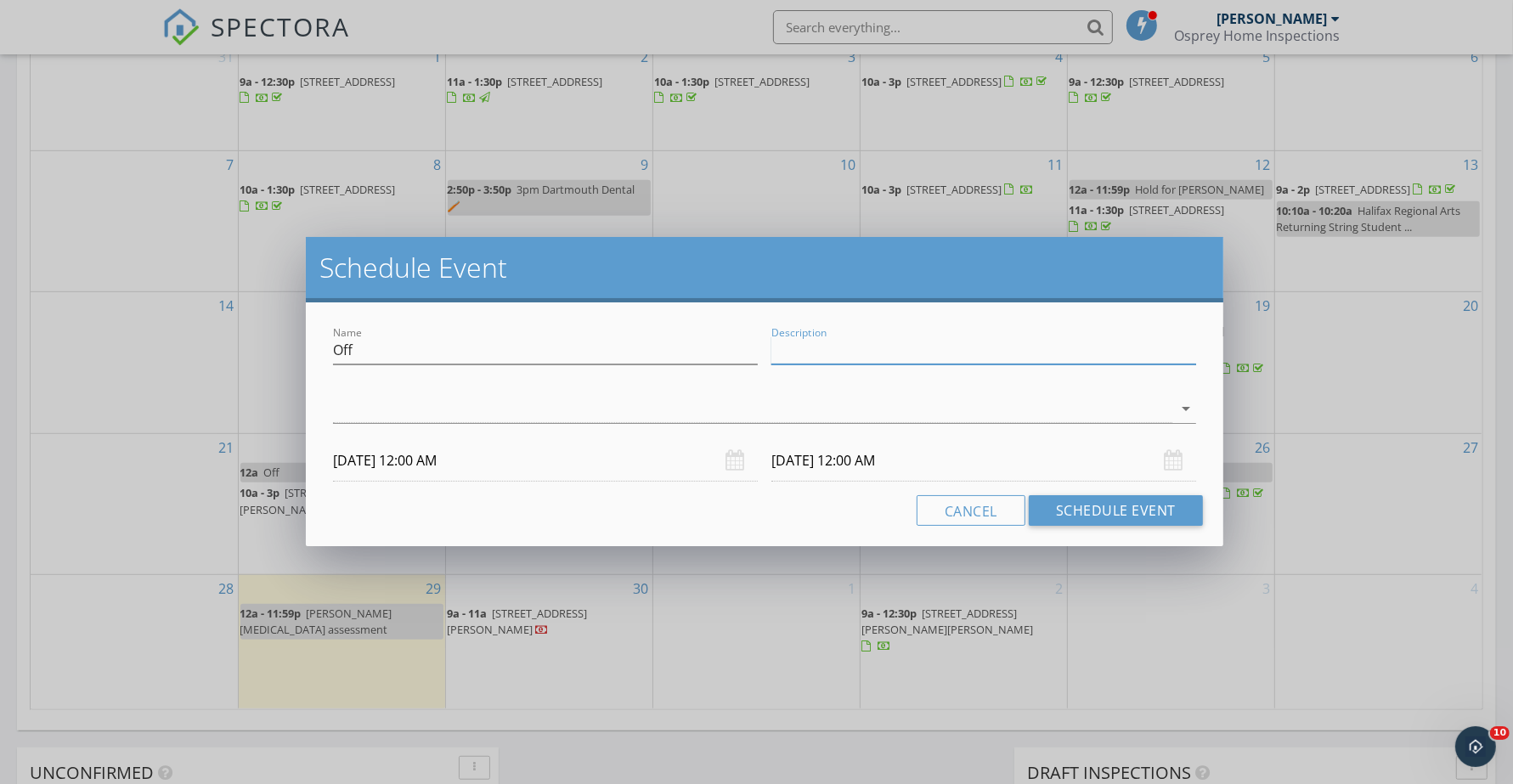
click at [846, 350] on input "Description" at bounding box center [983, 351] width 425 height 28
type input "Block for Glen"
click at [689, 413] on div at bounding box center [753, 409] width 839 height 28
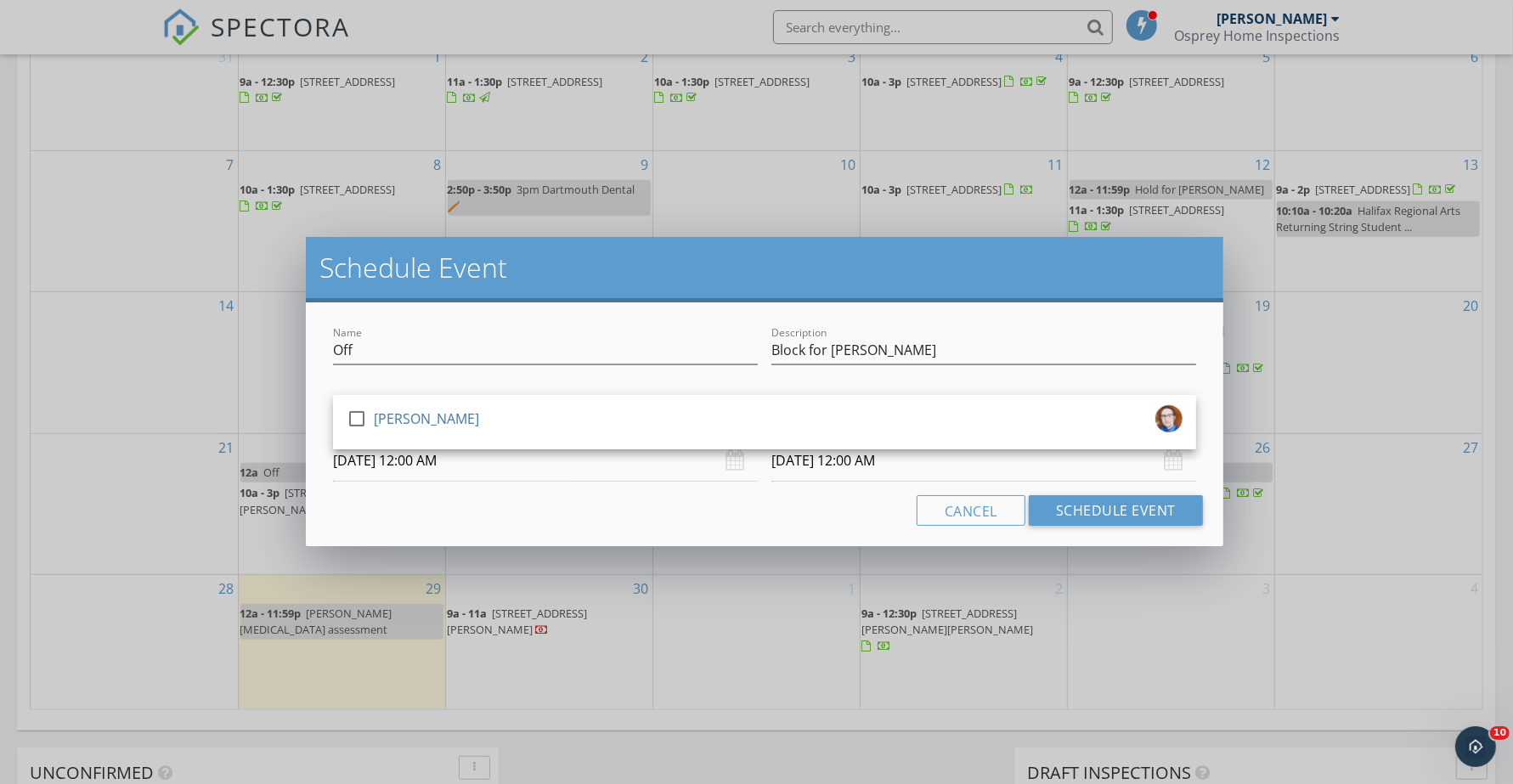
click at [409, 406] on div "[PERSON_NAME]" at bounding box center [426, 418] width 105 height 27
click at [1075, 503] on button "Schedule Event" at bounding box center [1116, 510] width 174 height 31
